Goal: Task Accomplishment & Management: Manage account settings

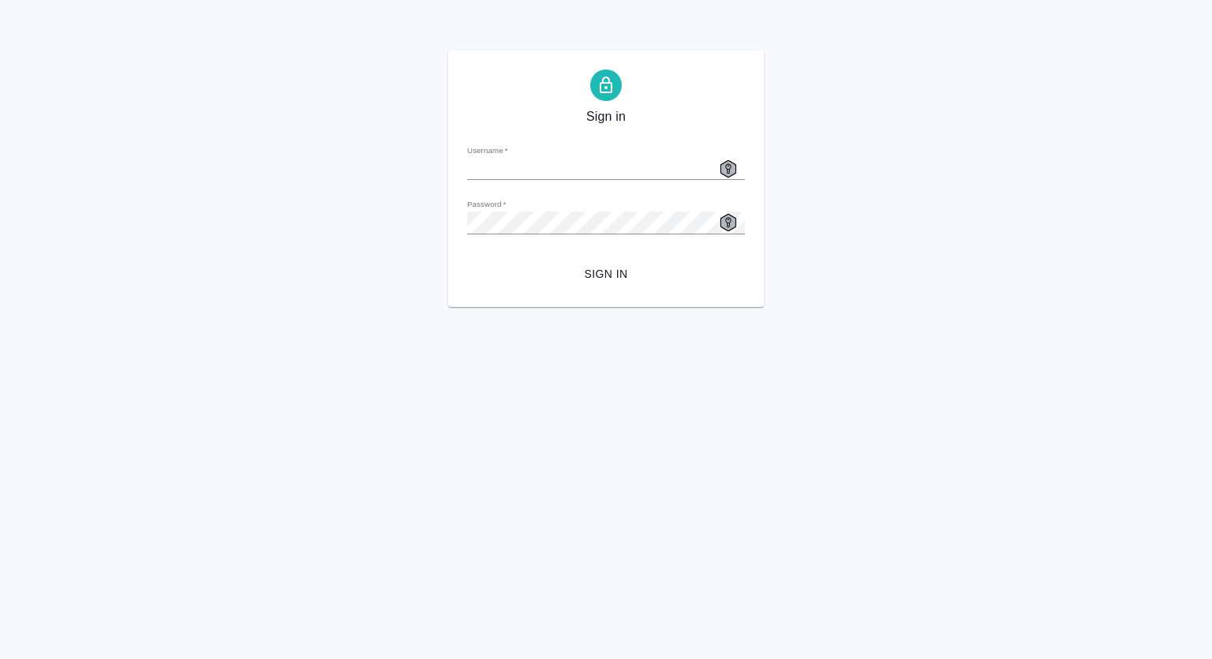
type input "[EMAIL_ADDRESS][DOMAIN_NAME]"
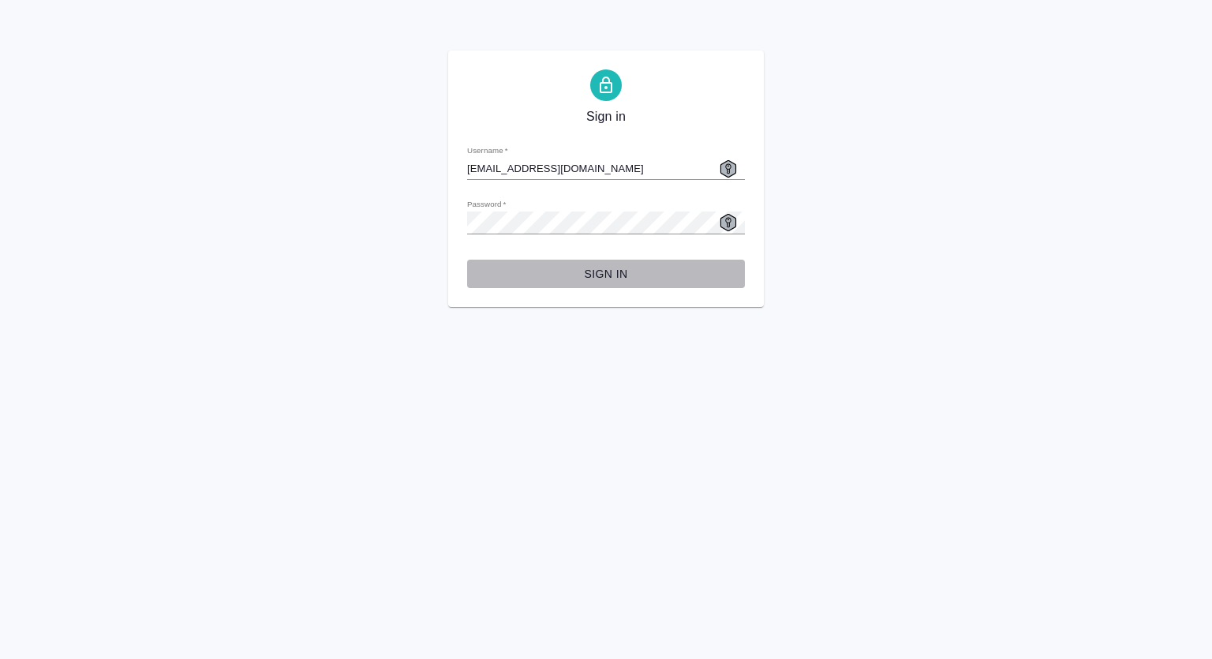
click at [624, 272] on span "Sign in" at bounding box center [606, 274] width 253 height 20
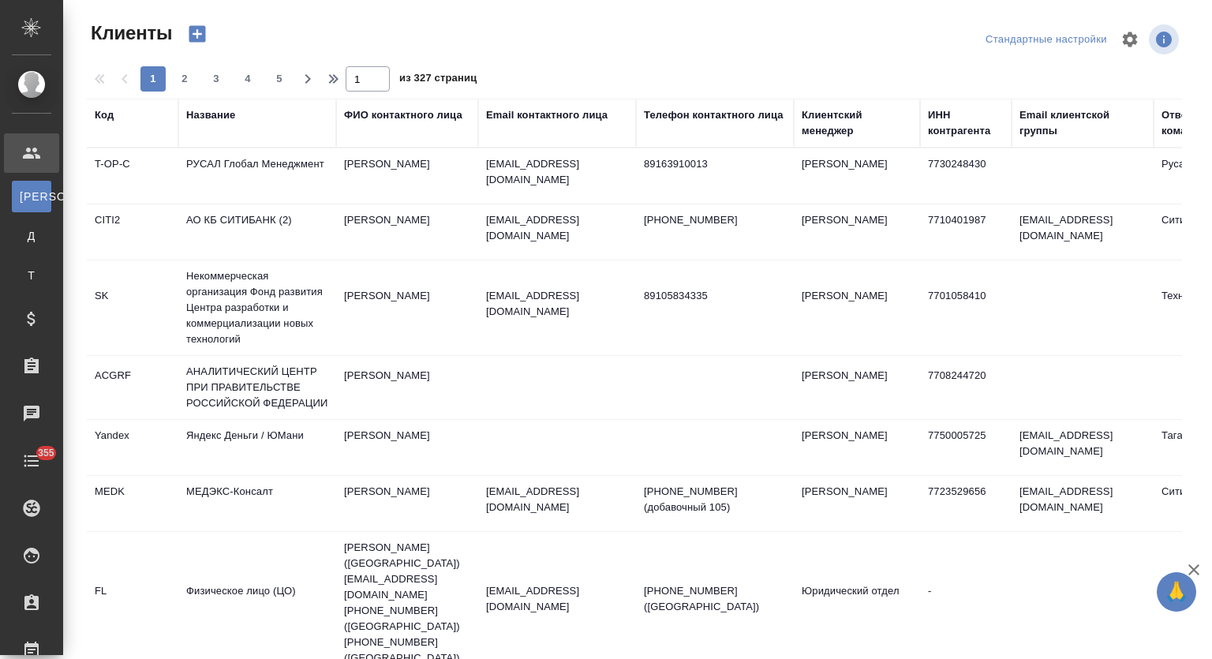
select select "RU"
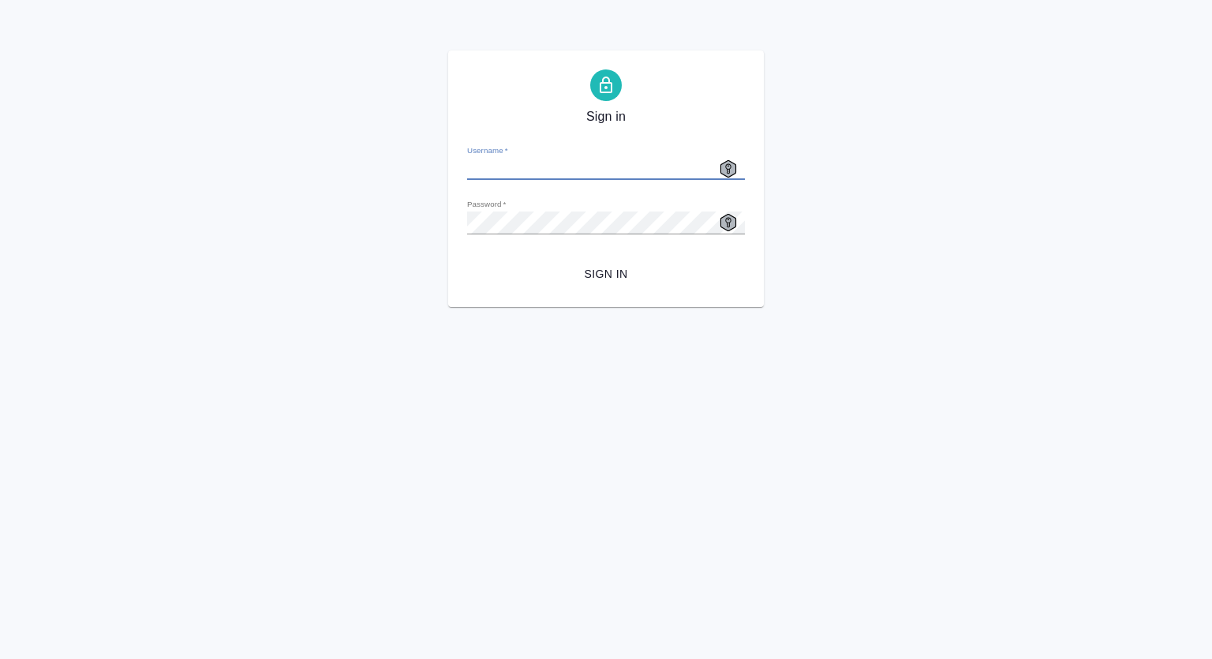
type input "m.mutalimov@awatera.com"
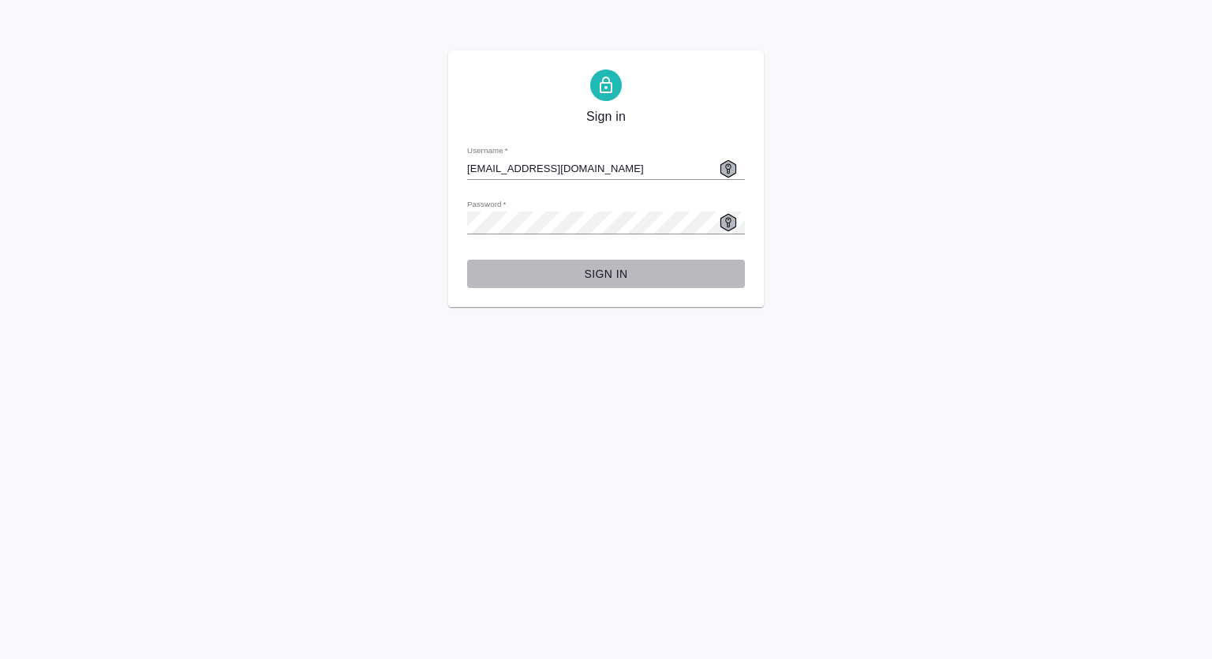
click at [612, 274] on span "Sign in" at bounding box center [606, 274] width 253 height 20
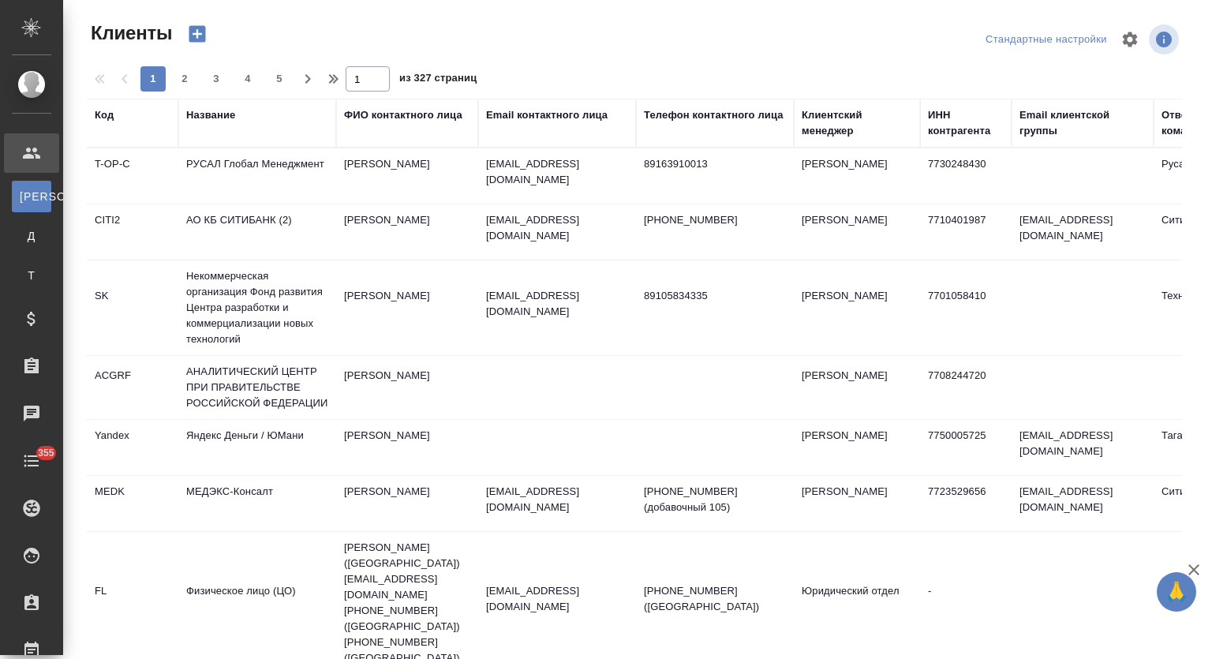
select select "RU"
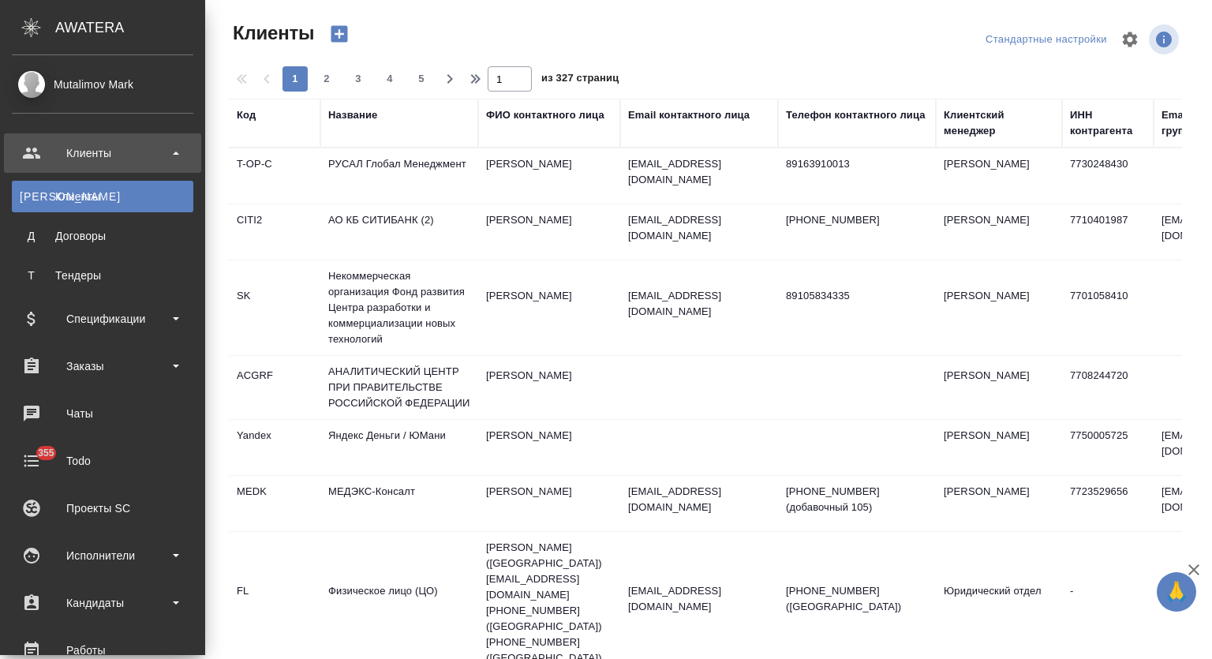
select select "RU"
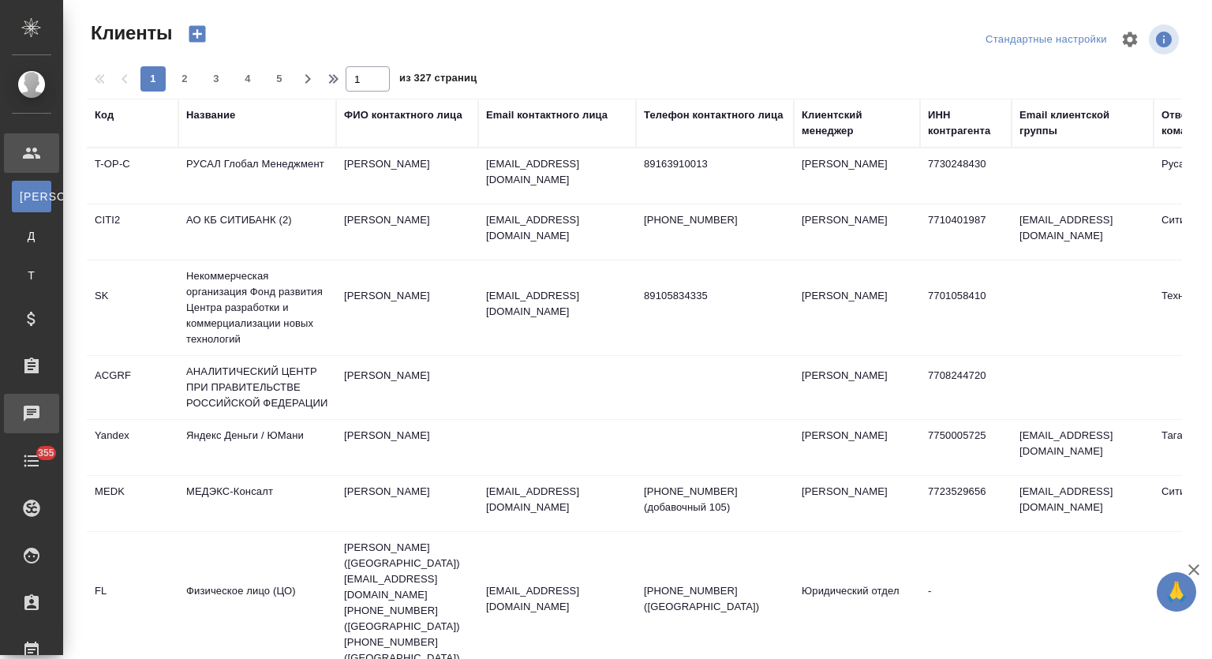
click at [59, 415] on link "Чаты" at bounding box center [31, 413] width 55 height 39
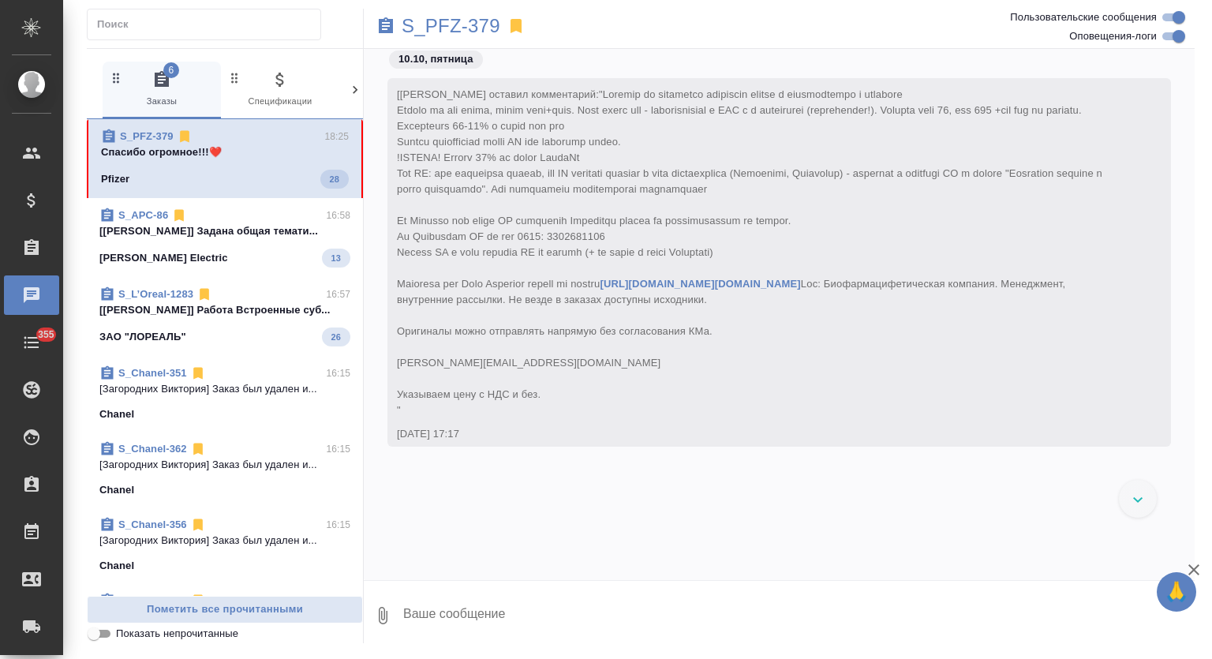
scroll to position [13760, 0]
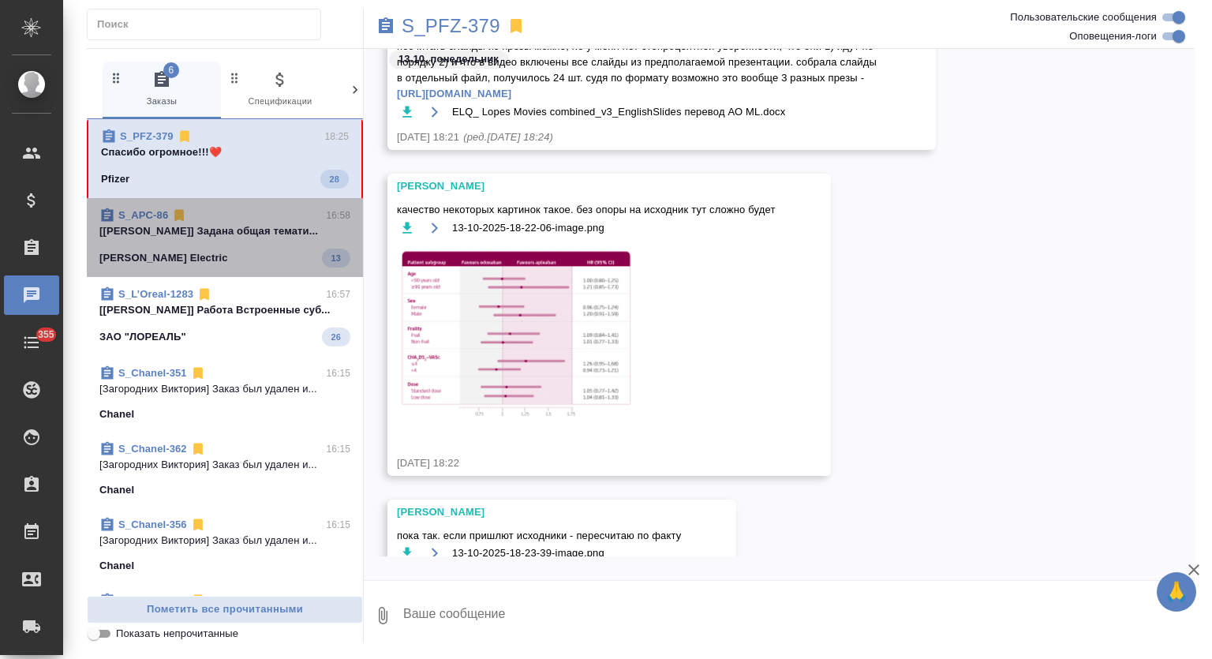
click at [239, 239] on p "[Горшкова Валентина] Задана общая темати..." at bounding box center [224, 231] width 251 height 16
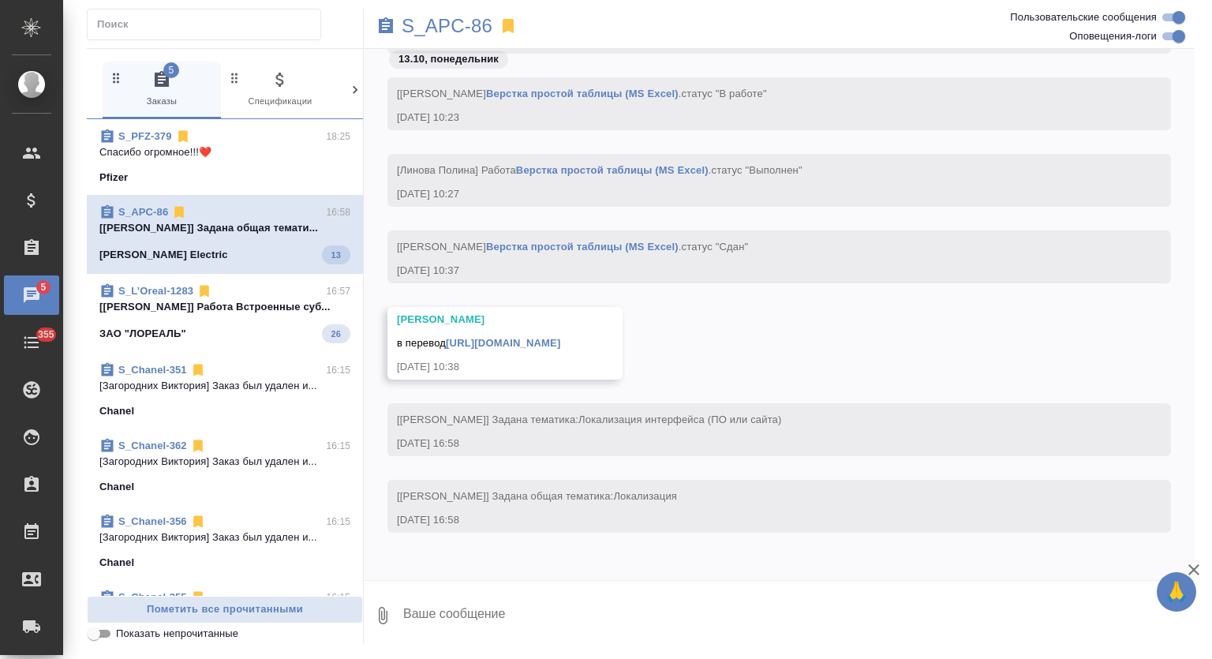
scroll to position [53863, 0]
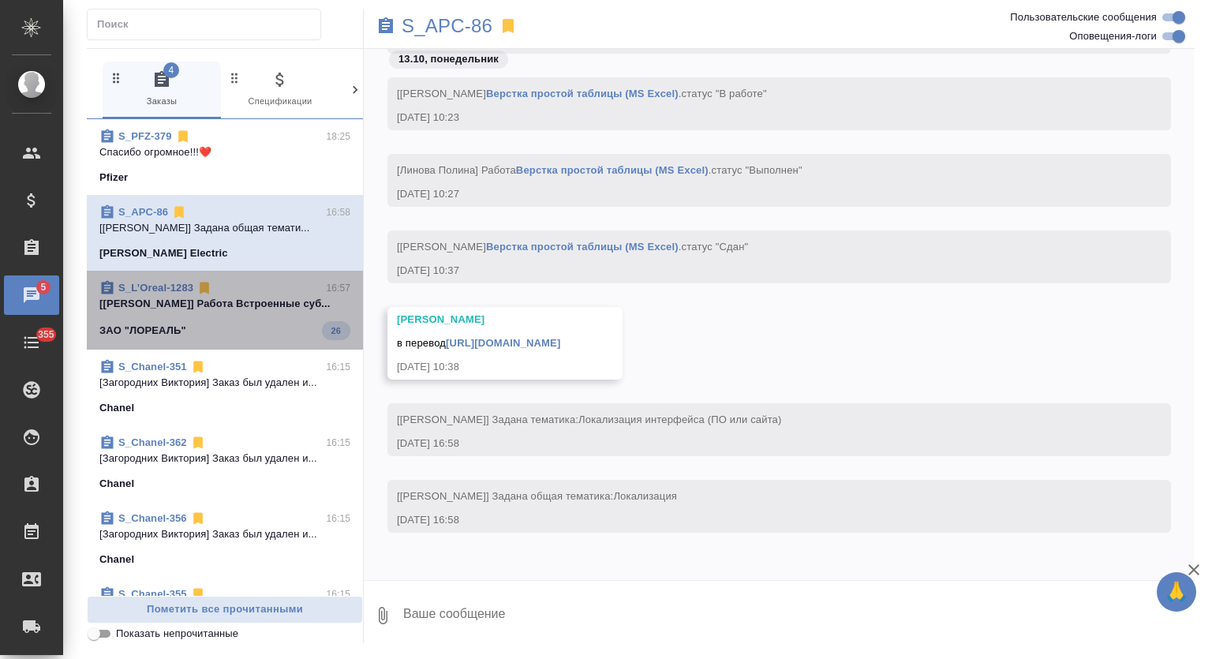
click at [263, 323] on div "ЗАО "ЛОРЕАЛЬ" 26" at bounding box center [224, 330] width 251 height 19
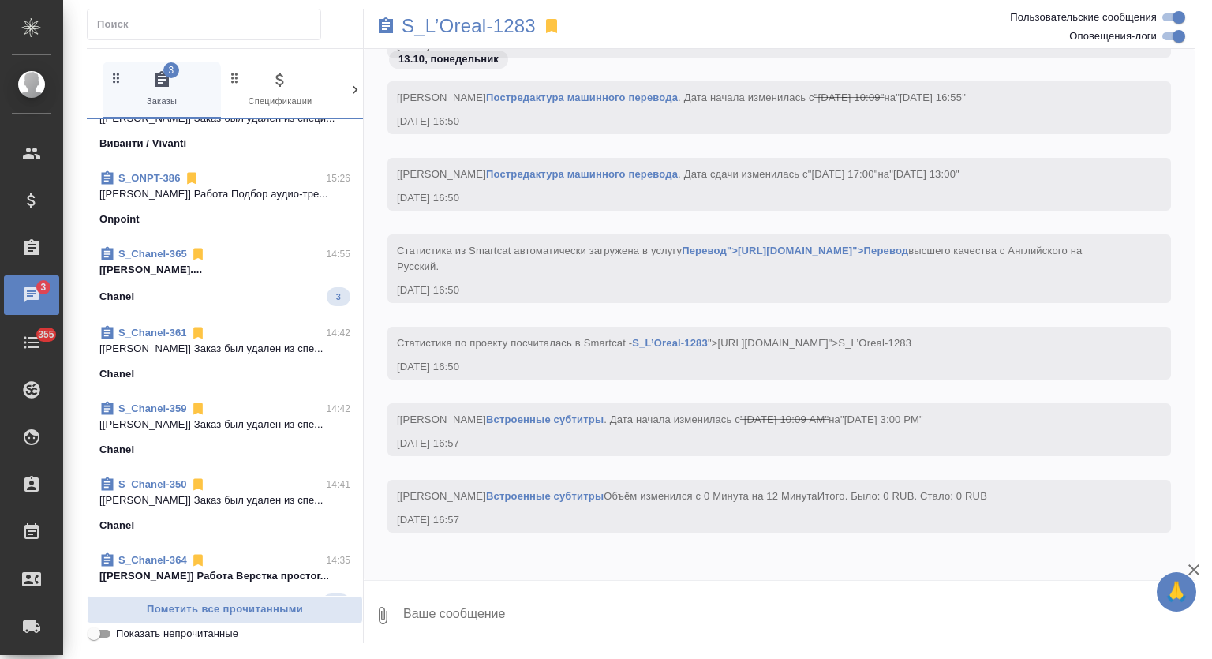
scroll to position [868, 0]
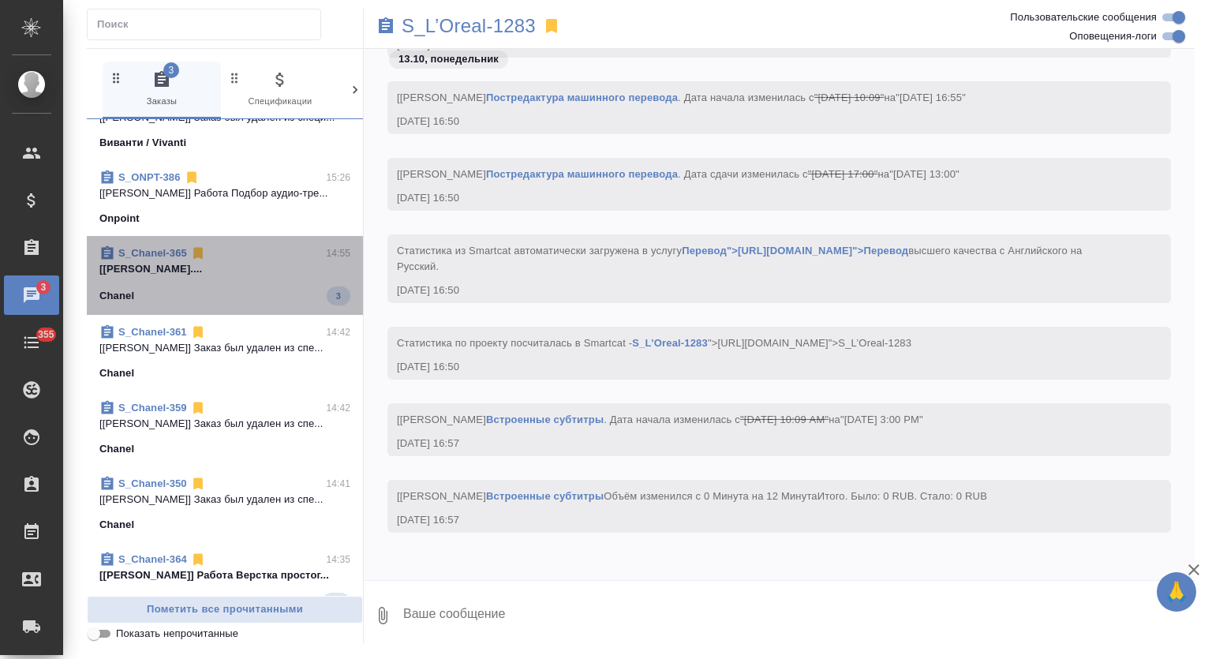
click at [283, 275] on p "[Малофеева Екатерина] Работа Подверстка...." at bounding box center [224, 269] width 251 height 16
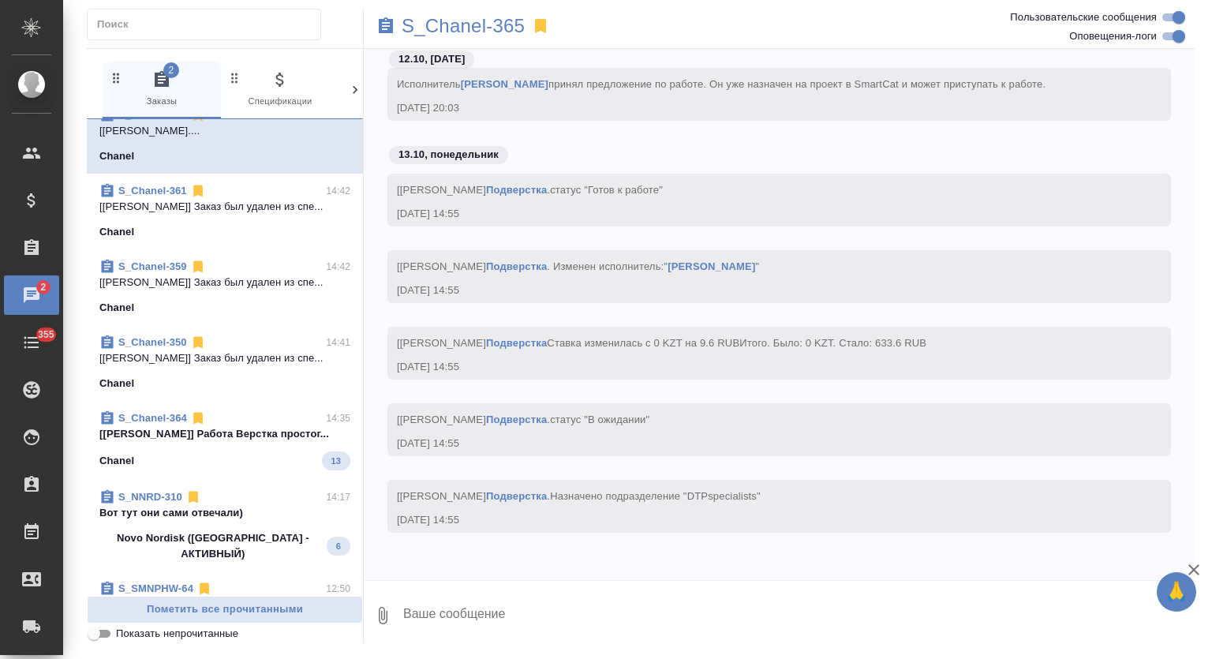
scroll to position [1142, 0]
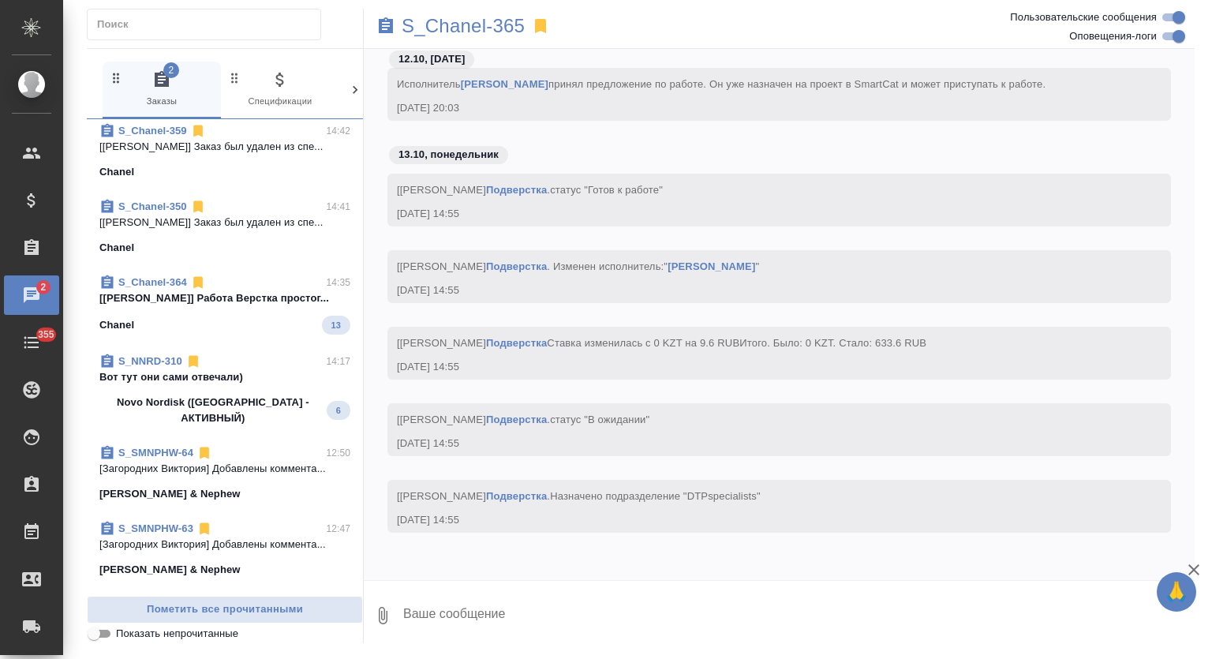
click at [269, 305] on p "[Петрова Валерия] Работа Верстка простог..." at bounding box center [224, 298] width 251 height 16
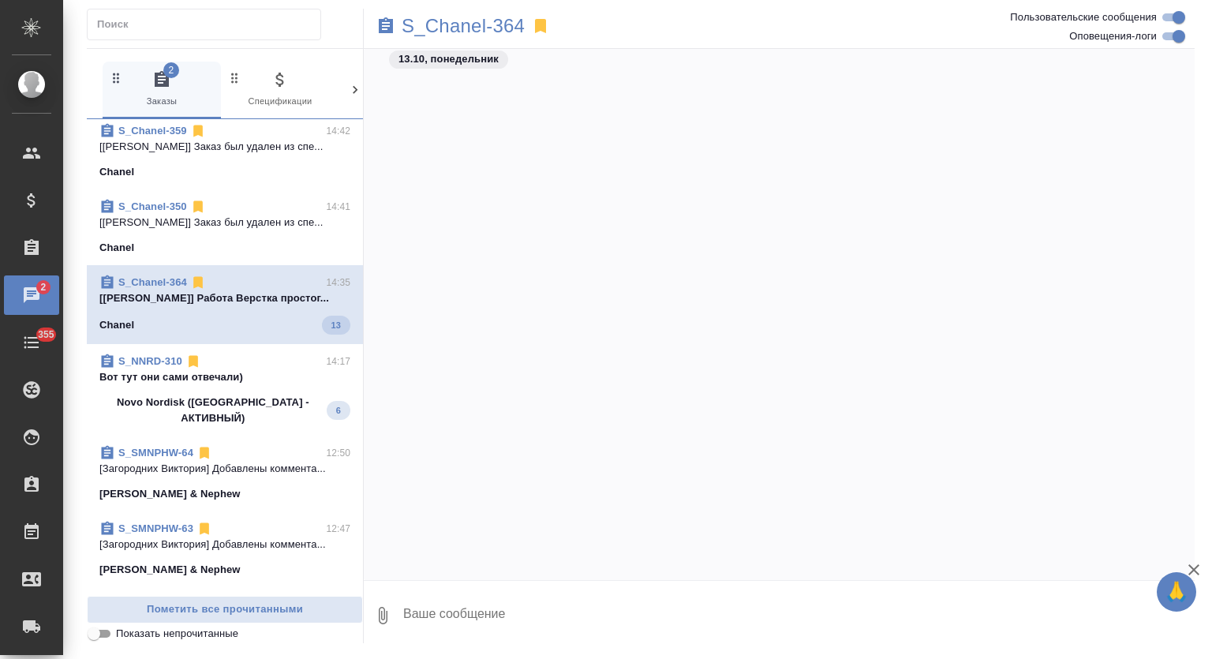
scroll to position [52098, 0]
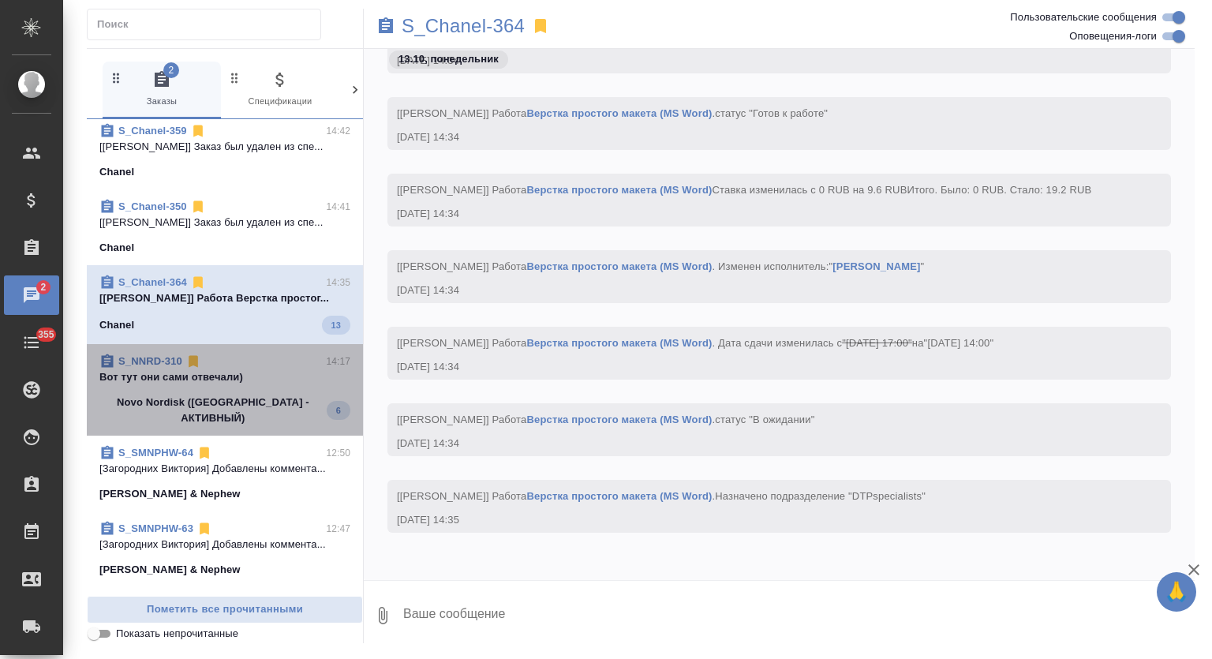
click at [272, 388] on span "S_NNRD-310 14:17 Вот тут они сами отвечали) Novo Nordisk (РФ - АКТИВНЫЙ) 6" at bounding box center [224, 390] width 251 height 73
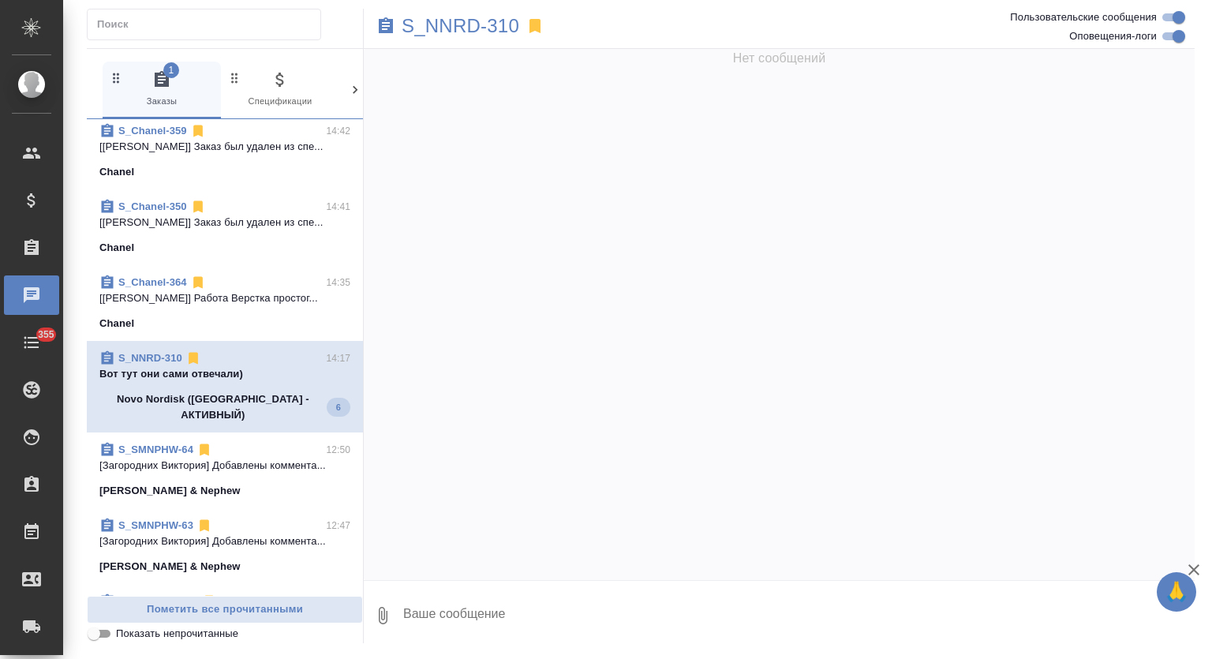
scroll to position [28270, 0]
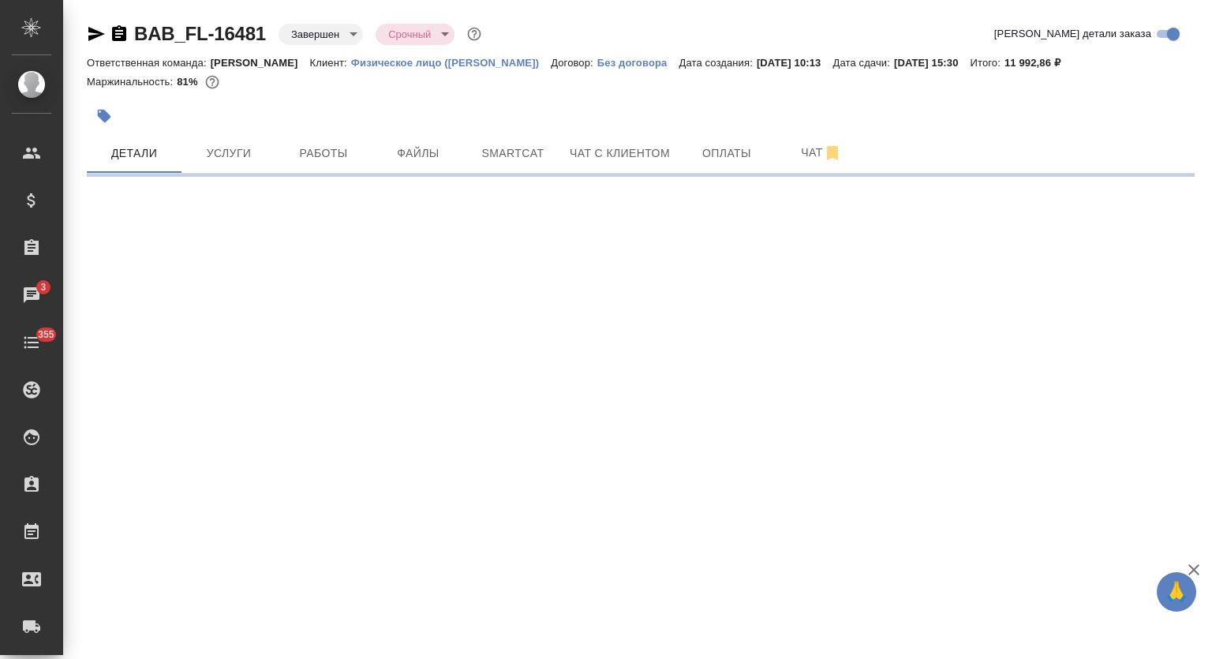
select select "RU"
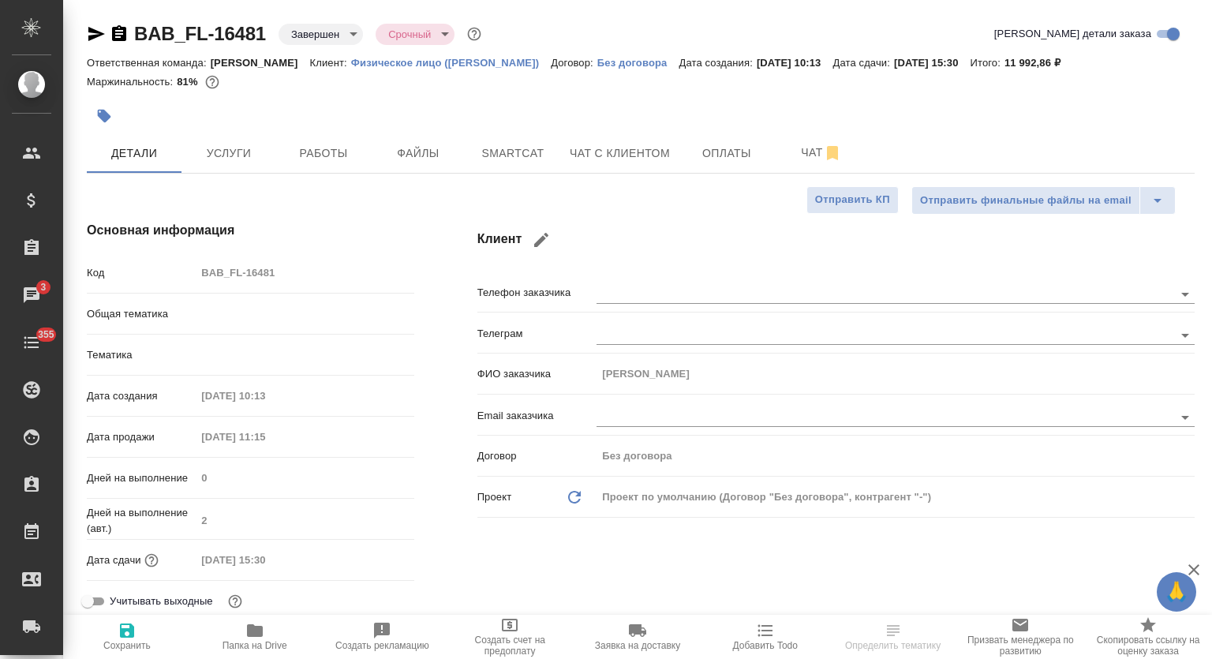
type textarea "x"
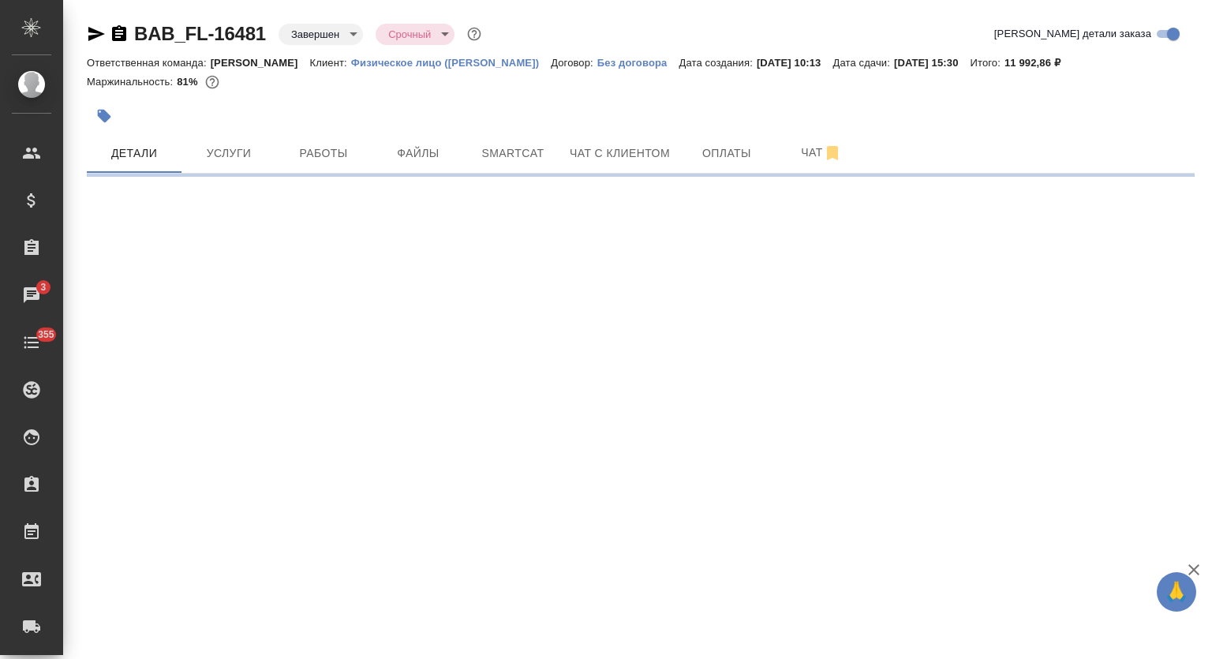
select select "RU"
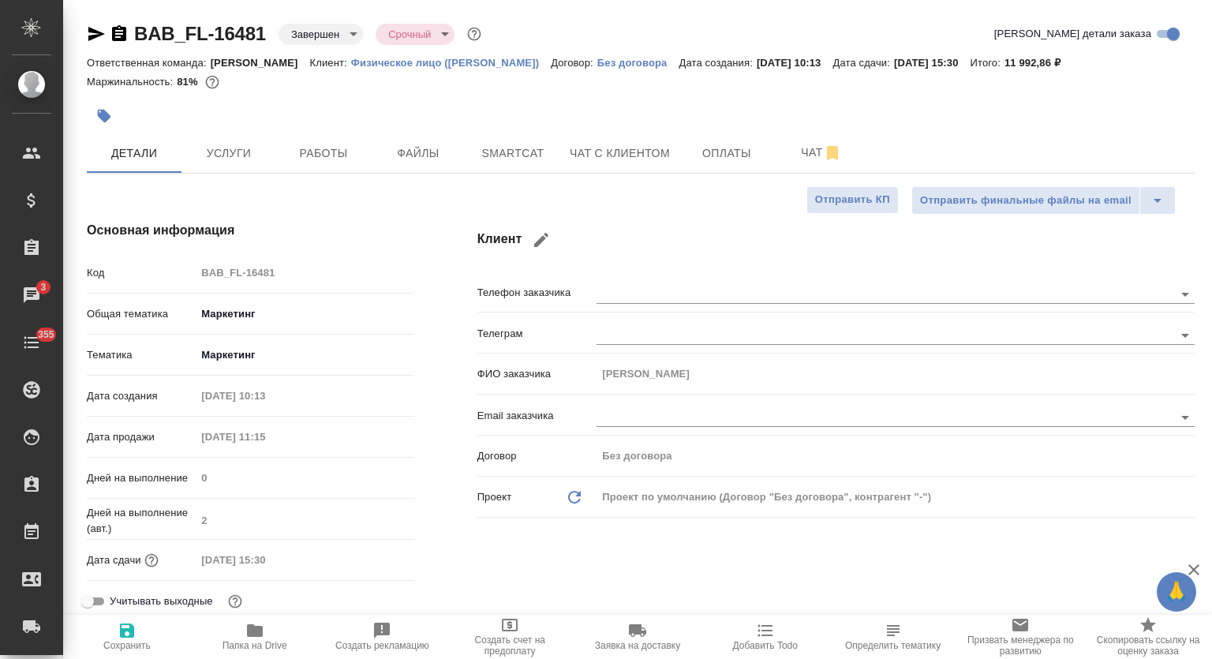
type textarea "x"
click at [313, 157] on span "Работы" at bounding box center [324, 154] width 76 height 20
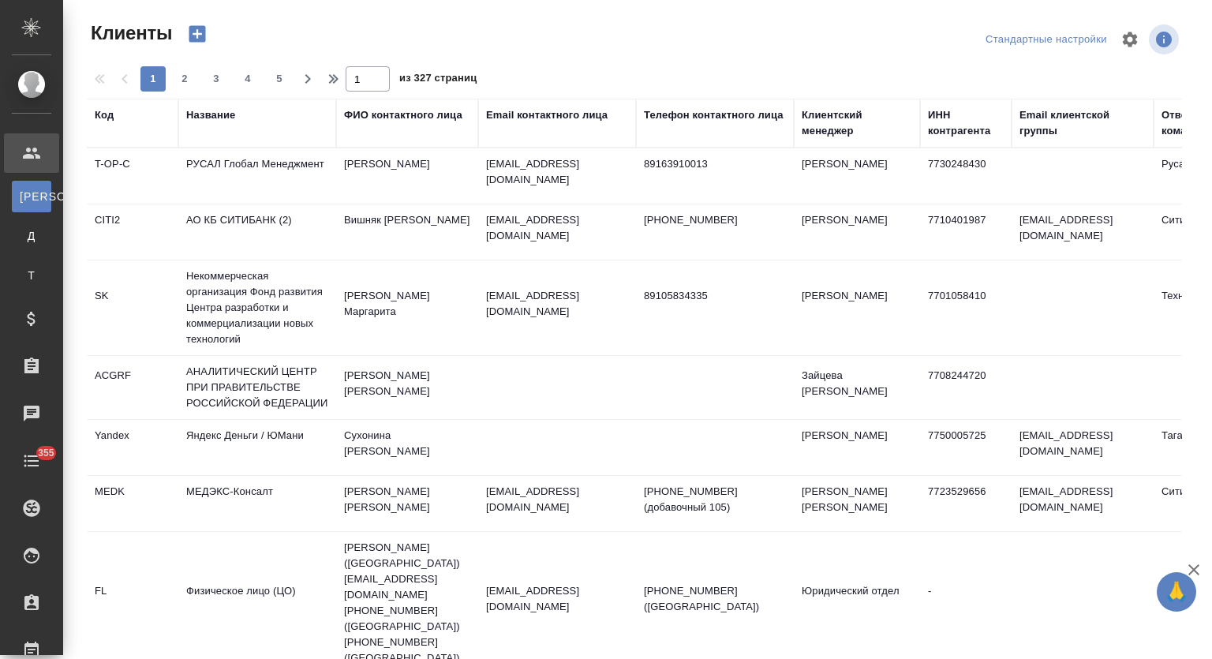
select select "RU"
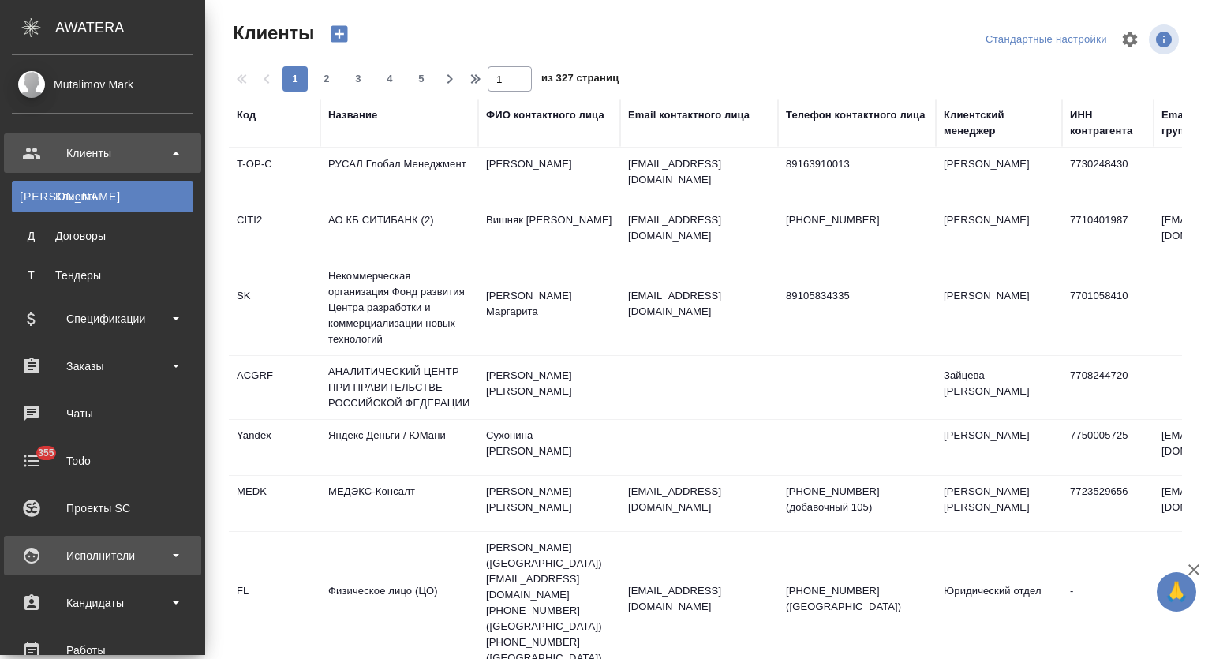
click at [141, 545] on div "Исполнители" at bounding box center [103, 556] width 182 height 24
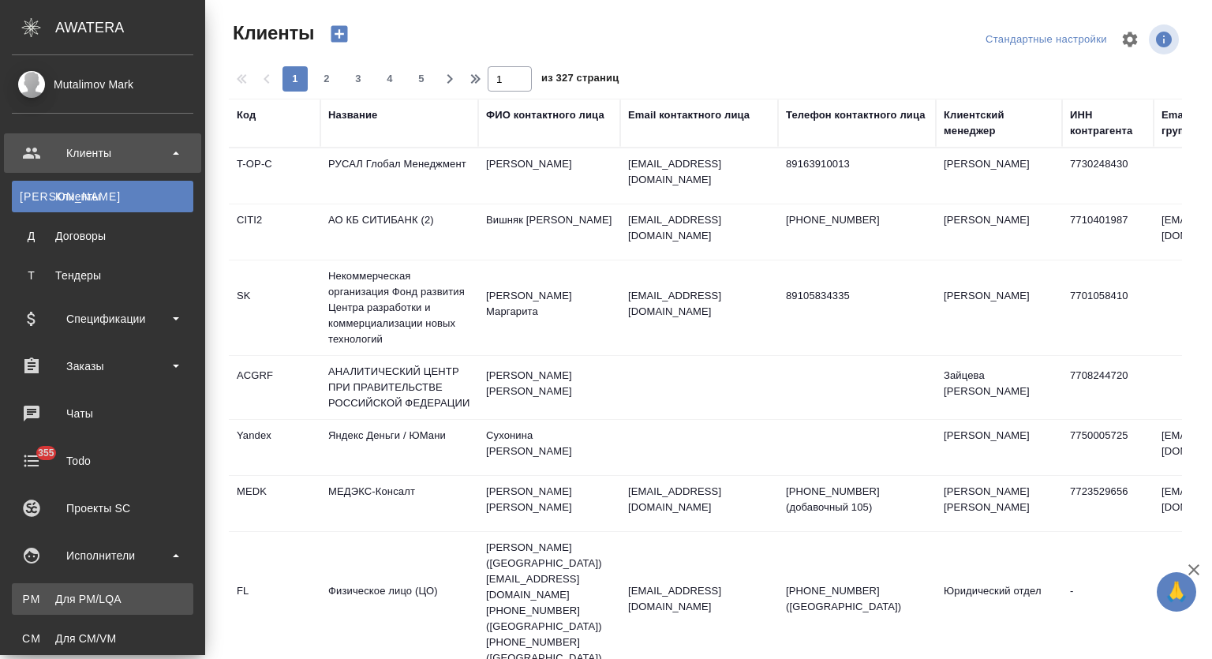
click at [139, 596] on div ".cls-1 fill:#fff; AWATERA Mutalimov Mark Клиенты К Клиенты Д Договоры Т Тендеры…" at bounding box center [606, 329] width 1212 height 659
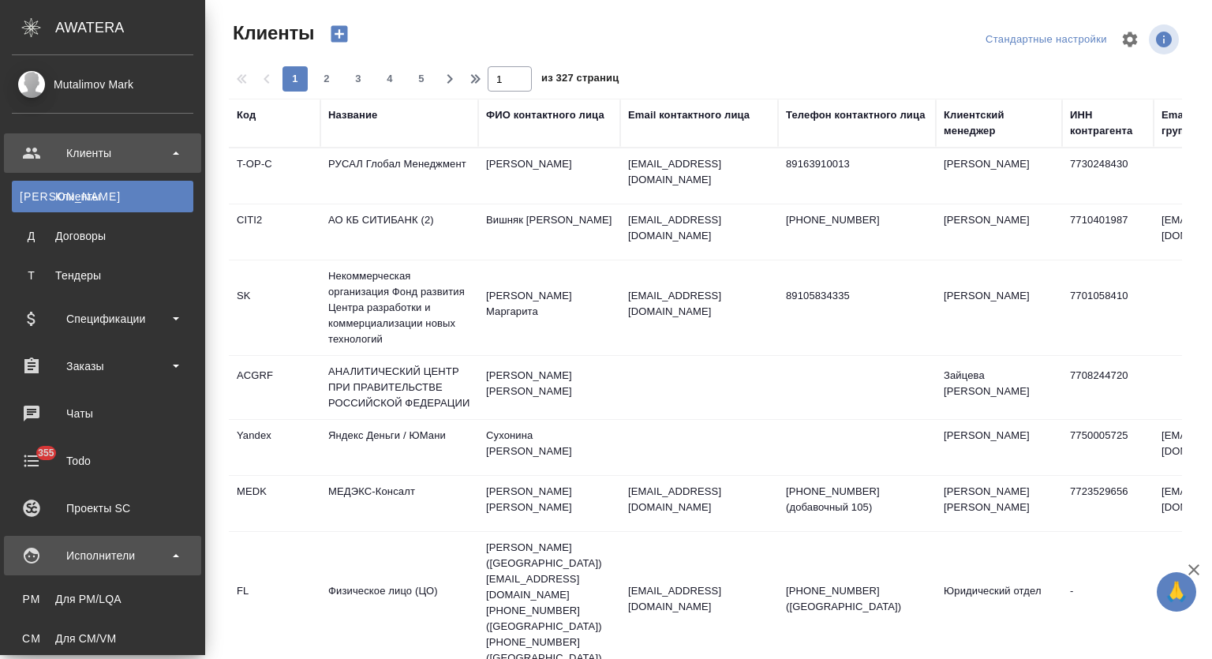
click at [131, 567] on div ".cls-1 fill:#fff; AWATERA Mutalimov Mark Клиенты К Клиенты Д Договоры Т Тендеры…" at bounding box center [606, 329] width 1212 height 659
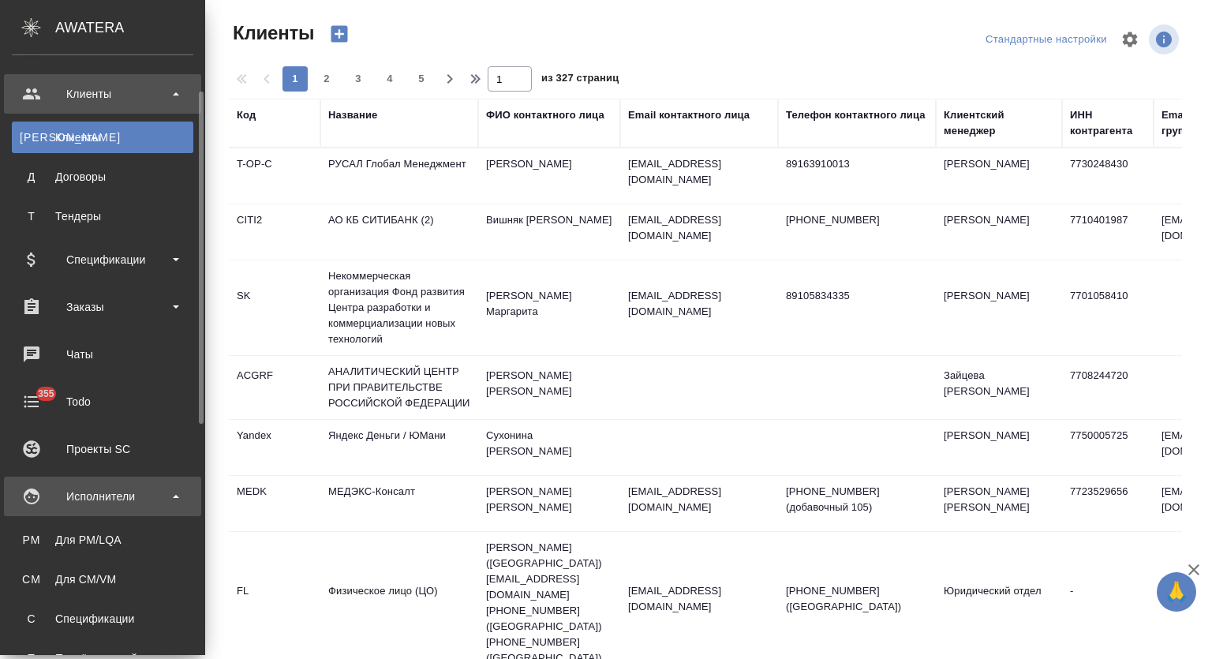
scroll to position [62, 0]
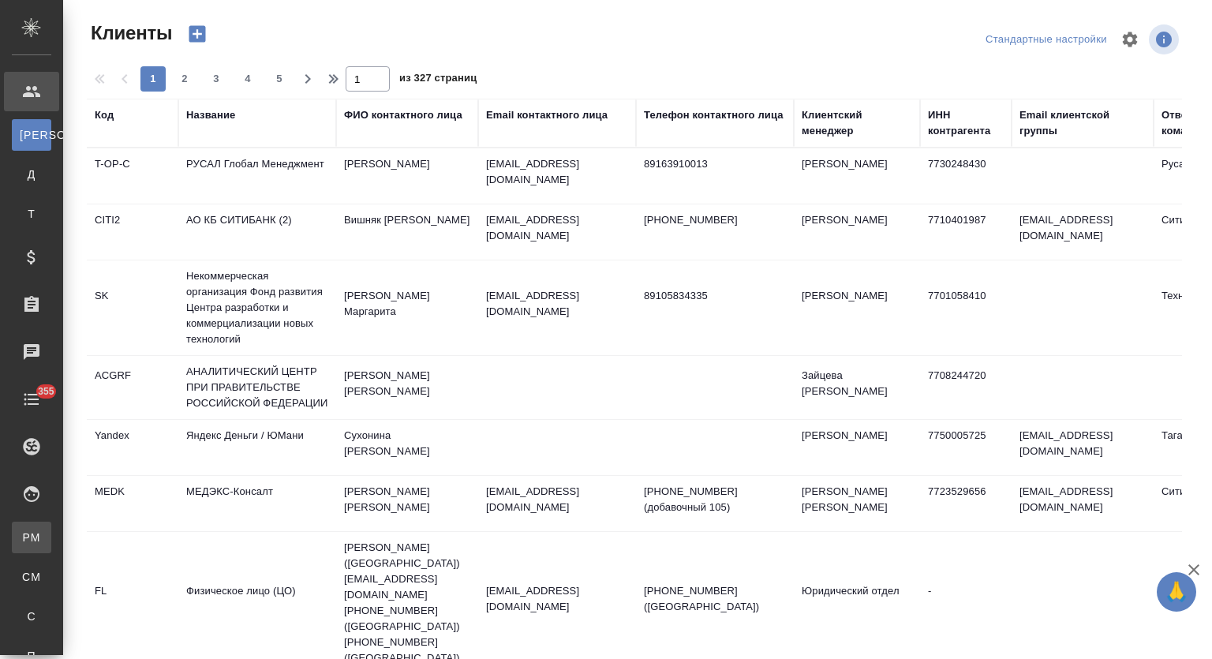
click at [137, 537] on div ".cls-1 fill:#fff; AWATERA Mutalimov Mark Клиенты К Клиенты Д Договоры Т Тендеры…" at bounding box center [606, 329] width 1212 height 659
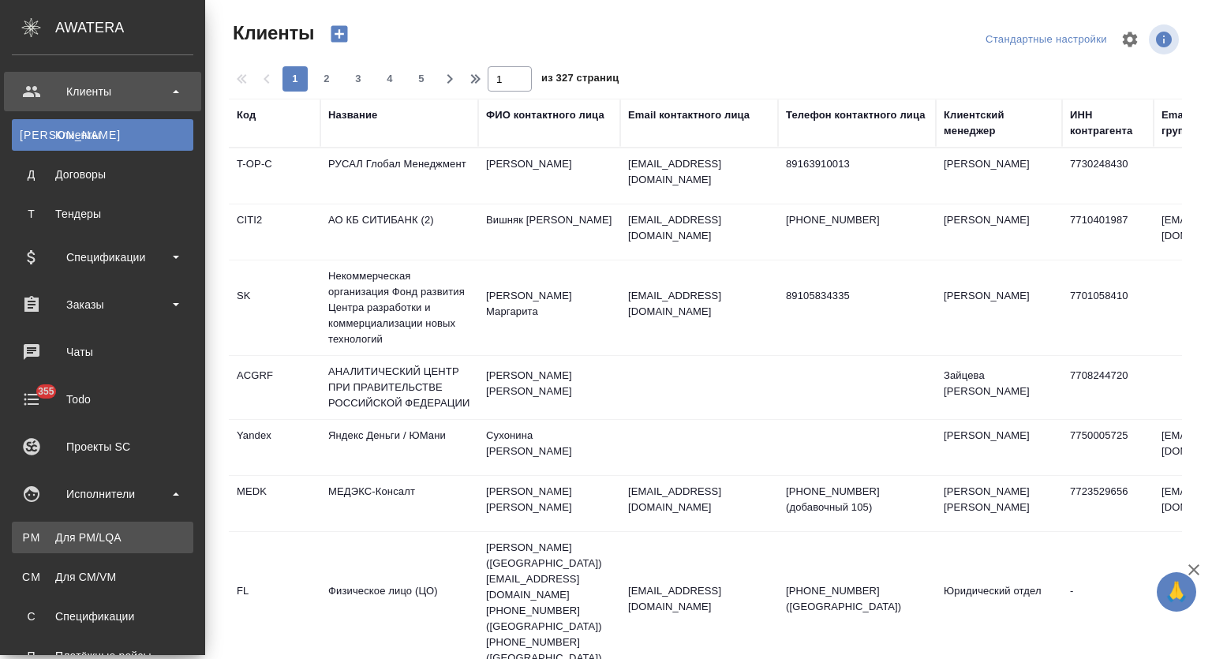
click at [68, 533] on div "Для PM/LQA" at bounding box center [103, 538] width 166 height 16
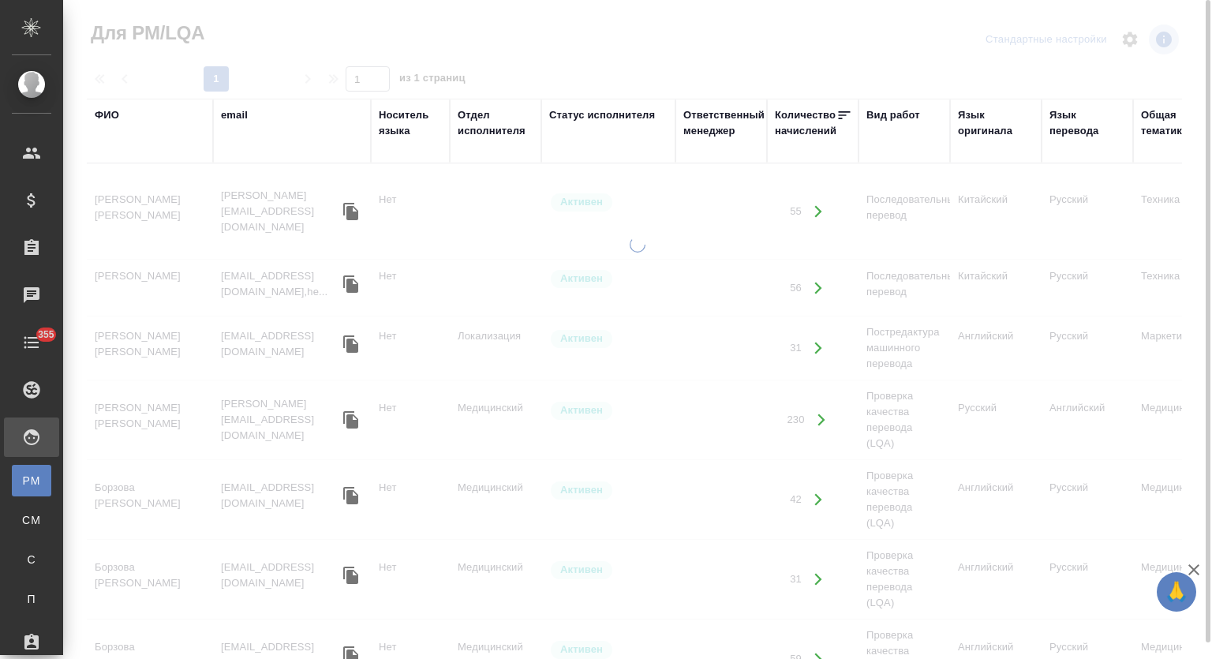
click at [115, 116] on div "ФИО" at bounding box center [107, 115] width 24 height 16
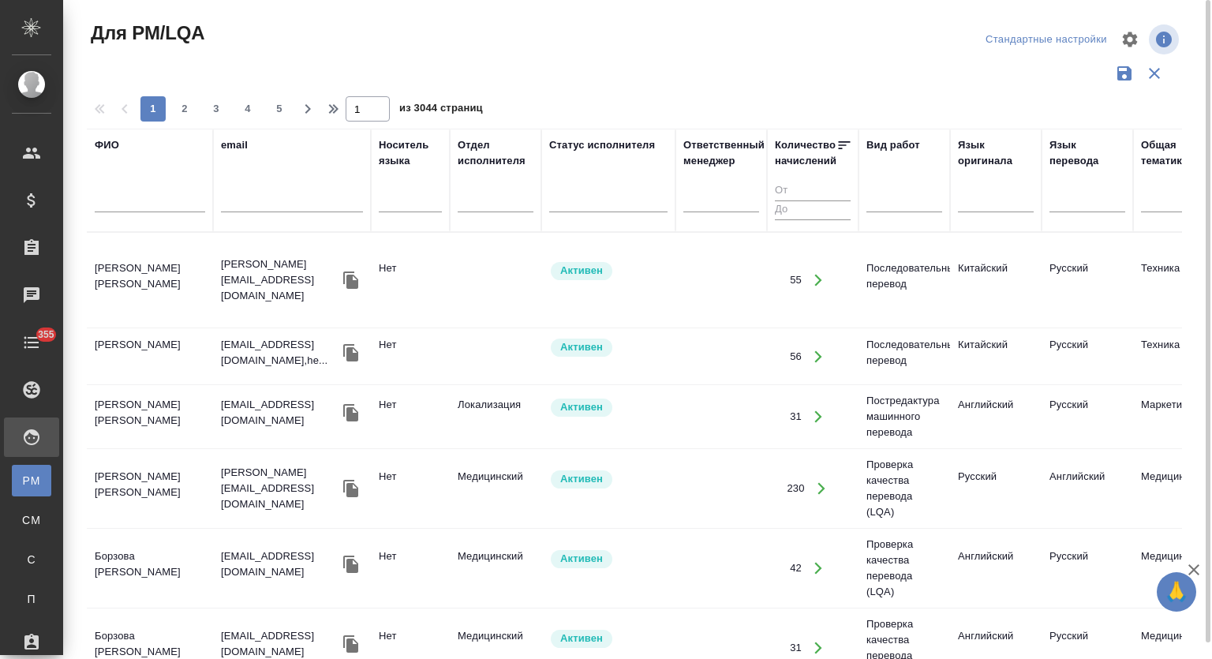
click at [137, 204] on input "text" at bounding box center [150, 203] width 111 height 20
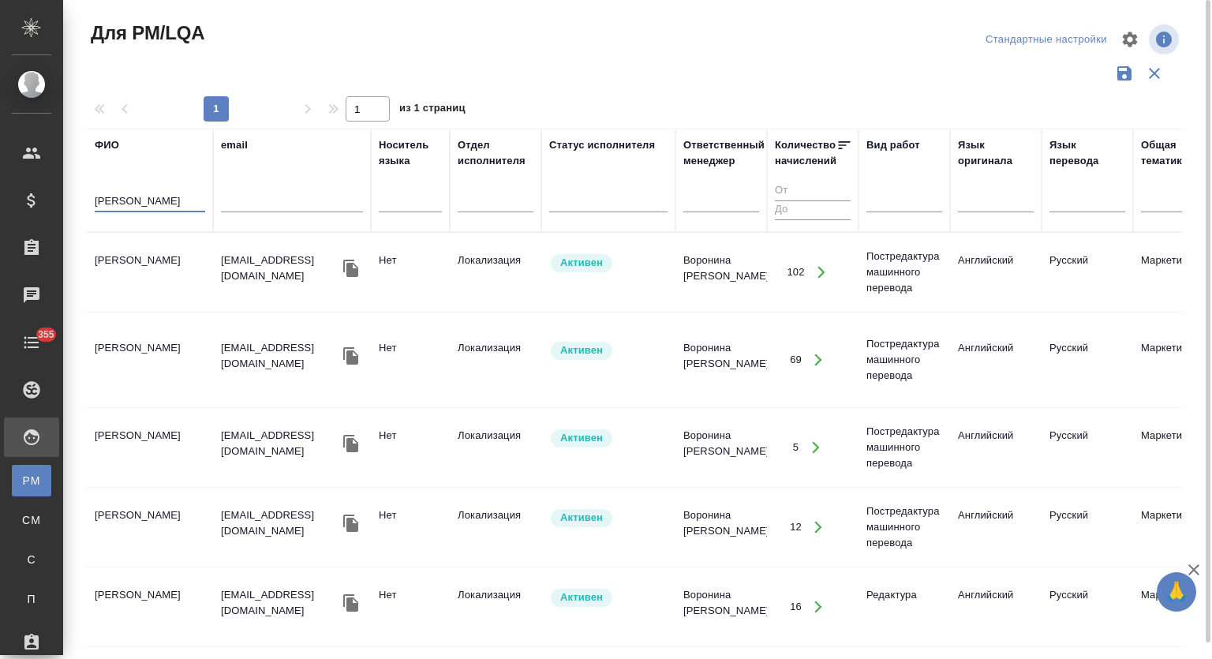
type input "гурьева"
click at [159, 275] on td "Гурьева Дарья Сергеевна" at bounding box center [150, 272] width 126 height 55
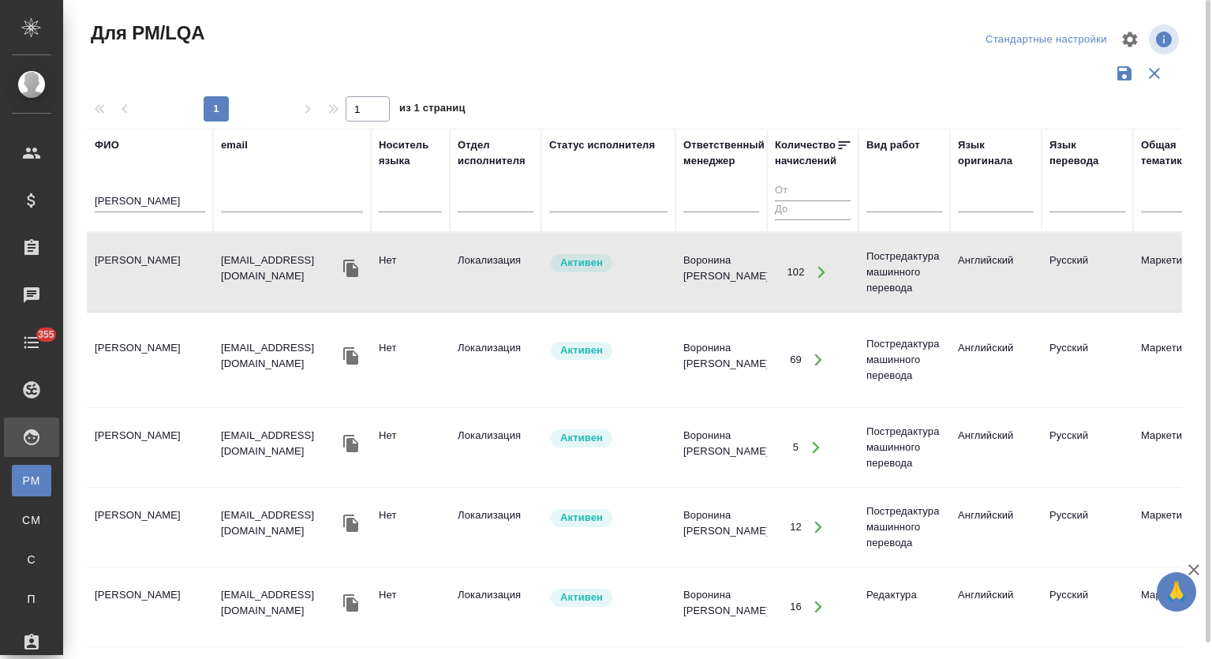
click at [159, 275] on td "Гурьева Дарья Сергеевна" at bounding box center [150, 272] width 126 height 55
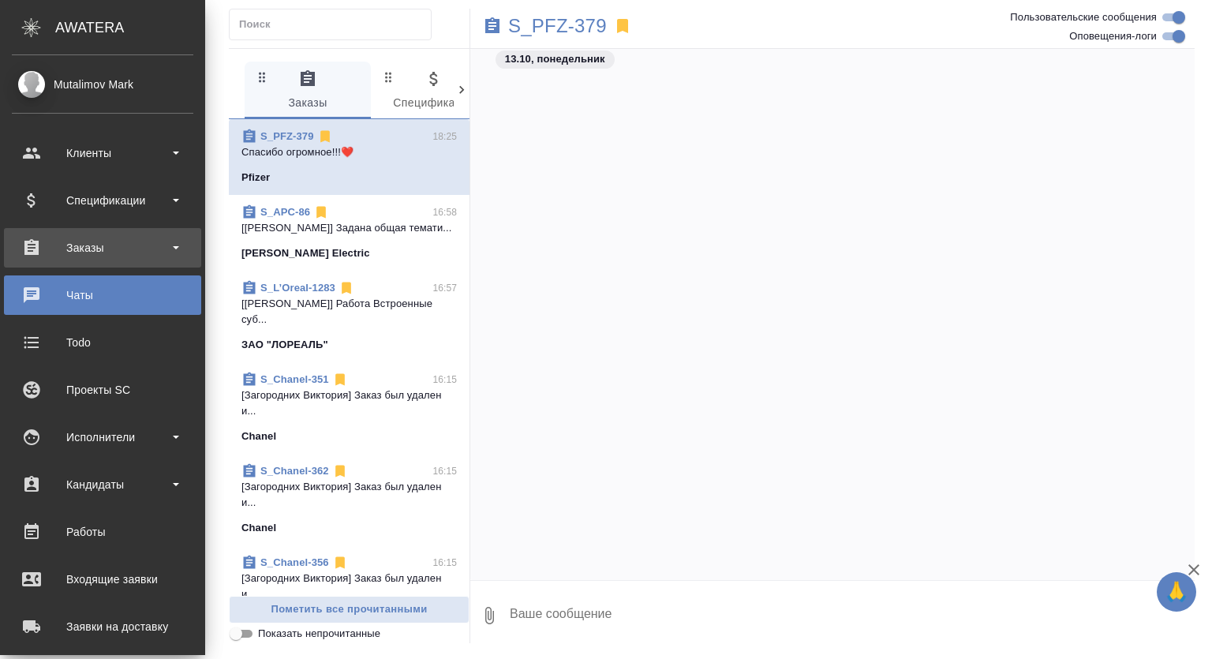
scroll to position [13776, 0]
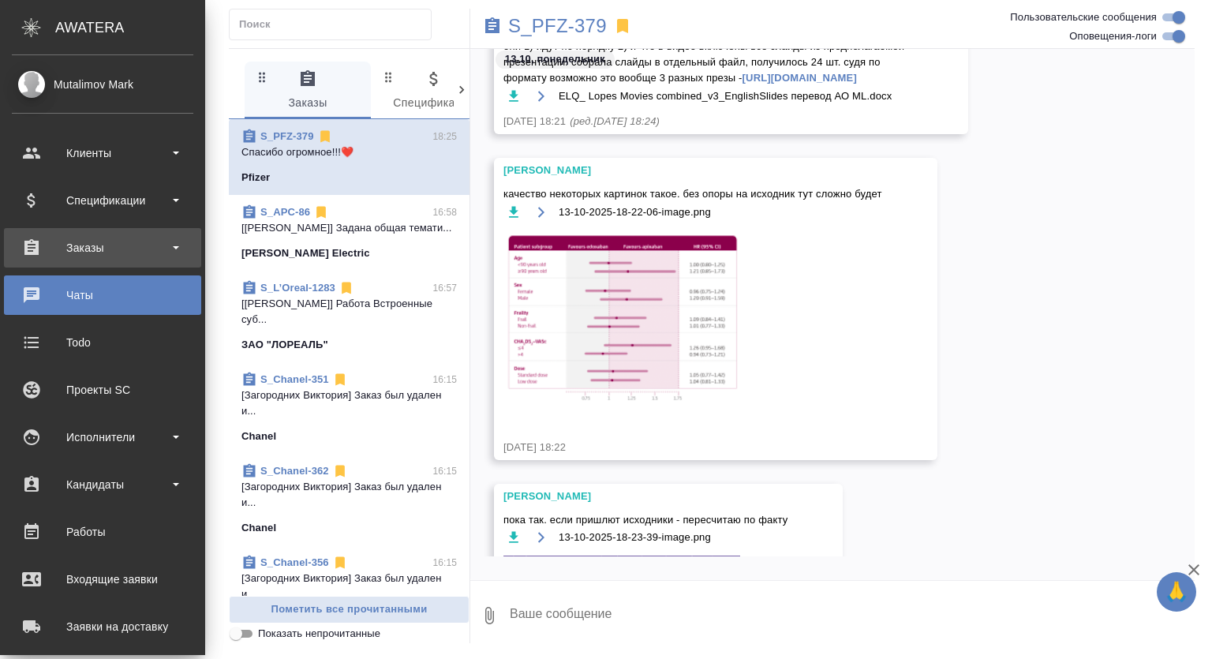
click at [92, 251] on div "Заказы" at bounding box center [103, 248] width 182 height 24
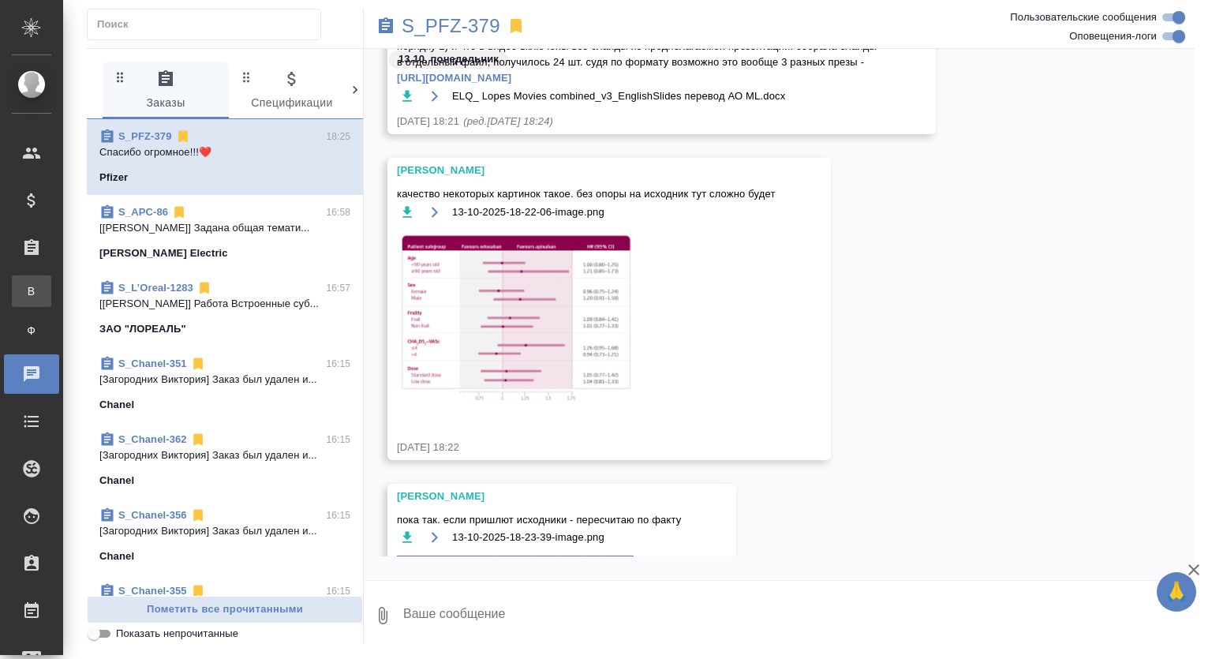
click at [123, 293] on div ".cls-1 fill:#fff; AWATERA Mutalimov Mark Клиенты Спецификации Заказы В Все зака…" at bounding box center [606, 329] width 1212 height 659
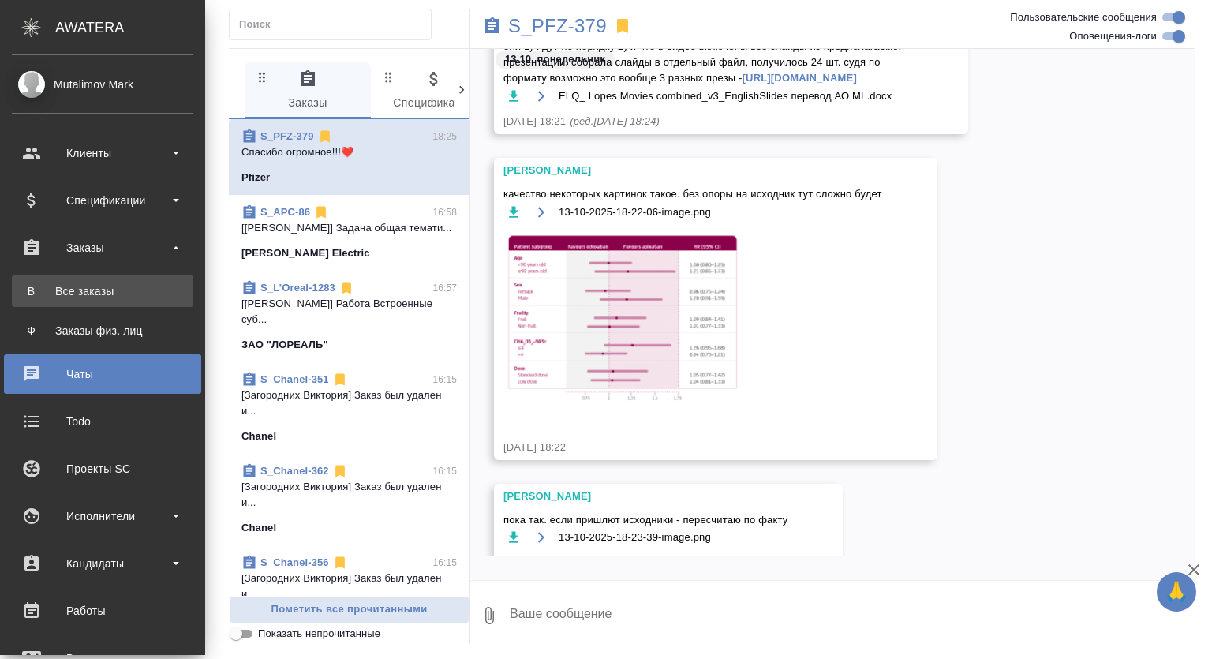
click at [95, 288] on div "Все заказы" at bounding box center [103, 291] width 166 height 16
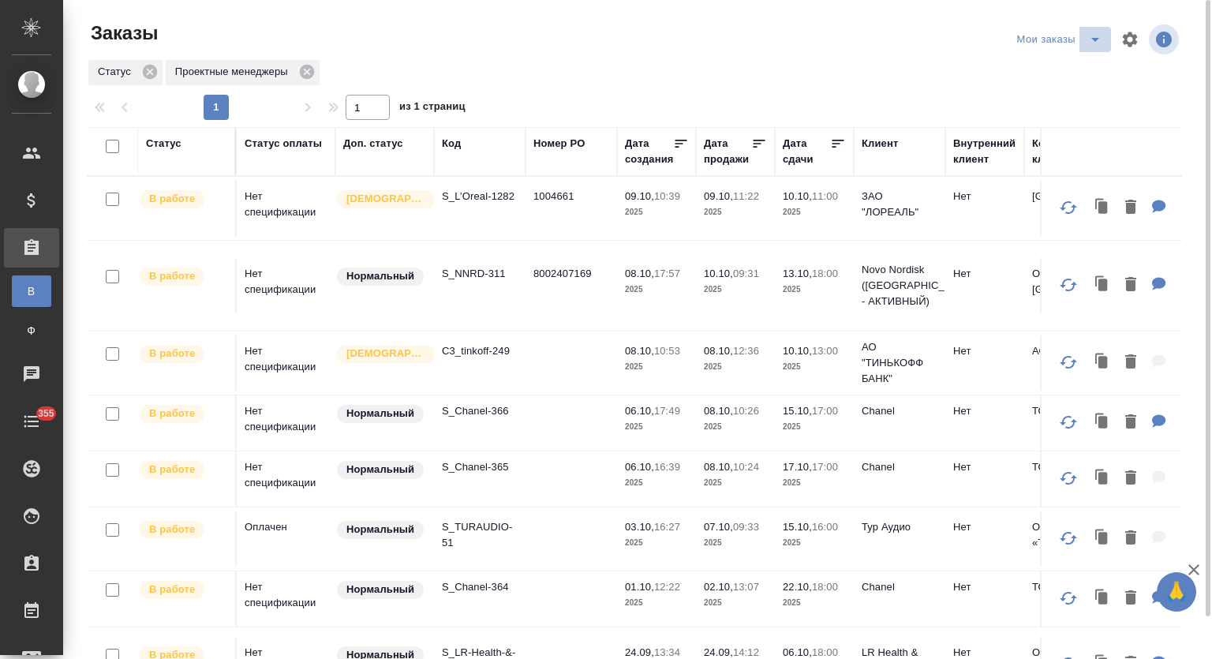
click at [1093, 35] on icon "split button" at bounding box center [1095, 39] width 19 height 19
click at [1055, 70] on li "Заказы лок" at bounding box center [1062, 70] width 98 height 25
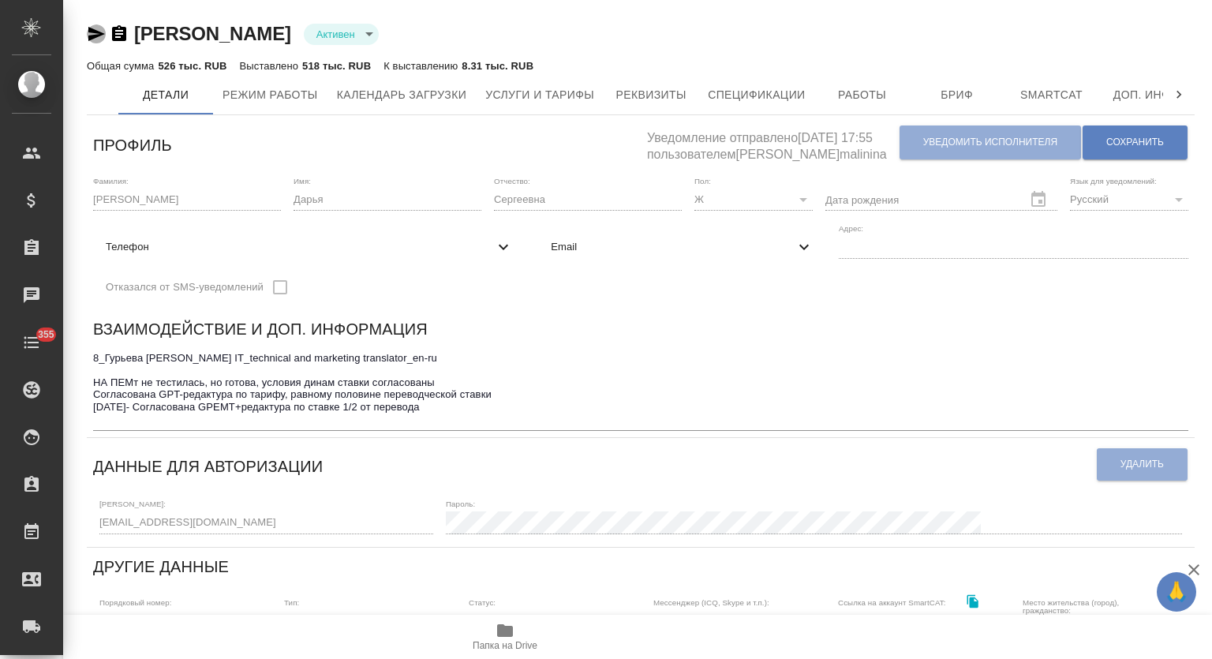
click at [93, 34] on icon "button" at bounding box center [96, 33] width 19 height 19
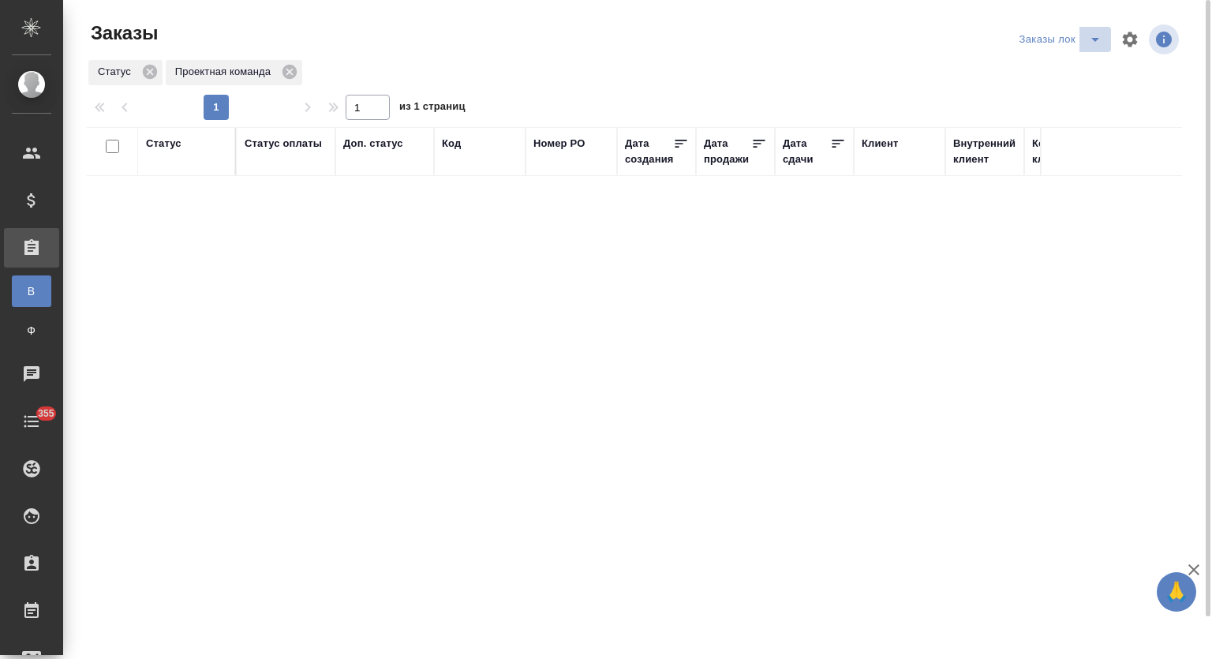
click at [1092, 43] on icon "split button" at bounding box center [1095, 39] width 19 height 19
click at [1049, 77] on li "Мои заказы" at bounding box center [1063, 70] width 96 height 25
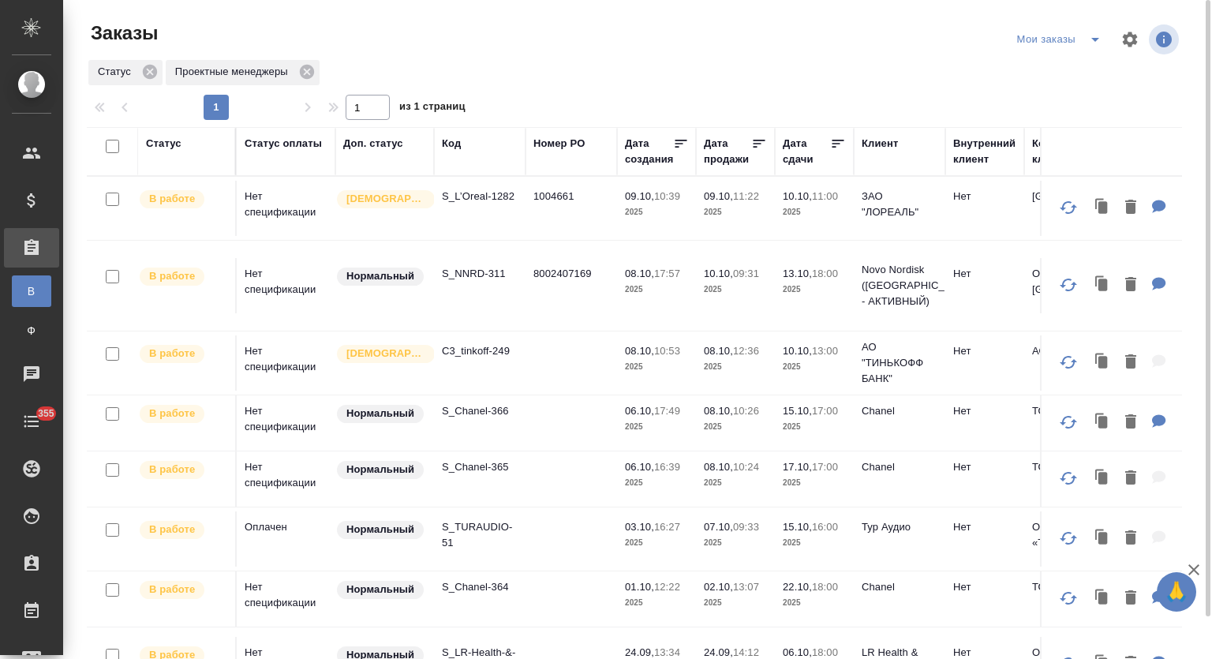
click at [1093, 43] on icon "split button" at bounding box center [1095, 39] width 19 height 19
click at [851, 116] on div "1 1 из 1 страниц" at bounding box center [641, 107] width 1108 height 25
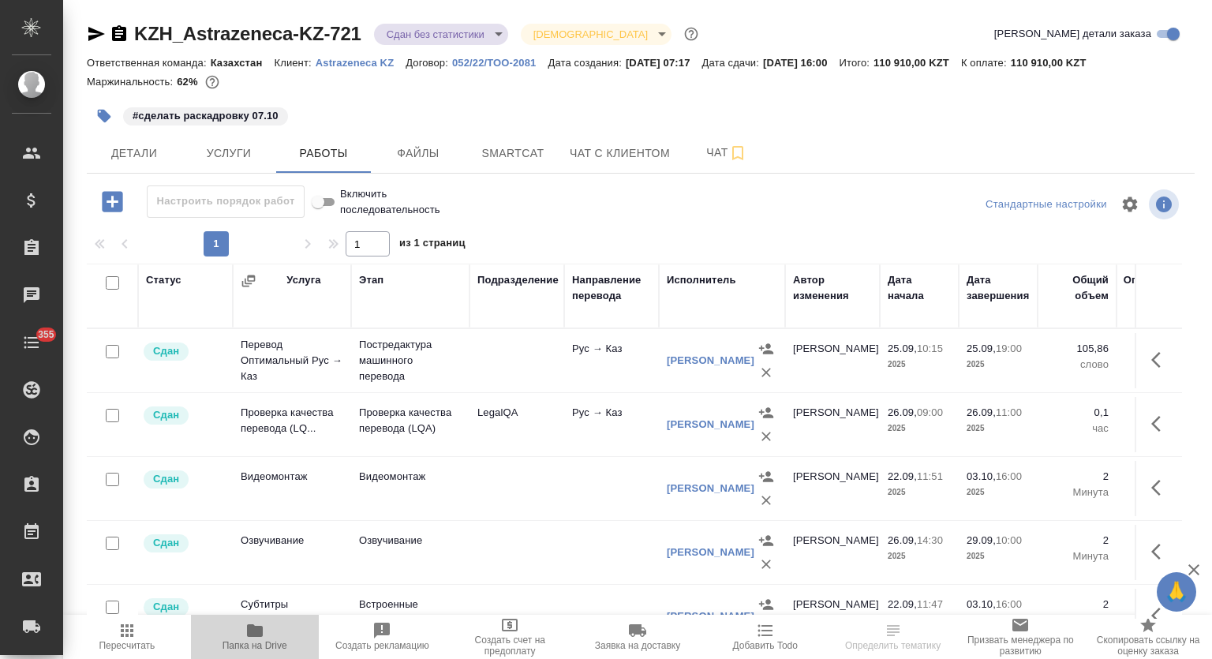
click at [249, 637] on icon "button" at bounding box center [254, 630] width 19 height 19
click at [122, 28] on icon "button" at bounding box center [119, 33] width 14 height 16
click at [268, 634] on span "Папка на Drive" at bounding box center [254, 636] width 109 height 30
click at [101, 31] on icon "button" at bounding box center [96, 33] width 19 height 19
